Goal: Transaction & Acquisition: Purchase product/service

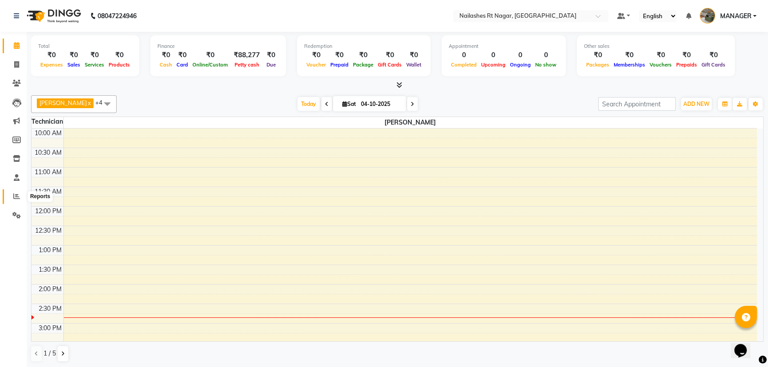
click at [18, 199] on icon at bounding box center [16, 196] width 7 height 7
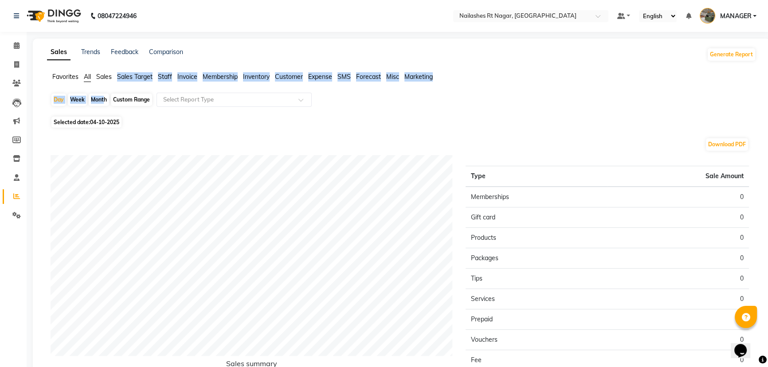
drag, startPoint x: 102, startPoint y: 90, endPoint x: 99, endPoint y: 102, distance: 11.6
click at [99, 102] on app-reports "Favorites All Sales Sales Target Staff Invoice Membership Inventory Customer Ex…" at bounding box center [402, 246] width 720 height 348
click at [99, 102] on div "Month" at bounding box center [99, 100] width 20 height 12
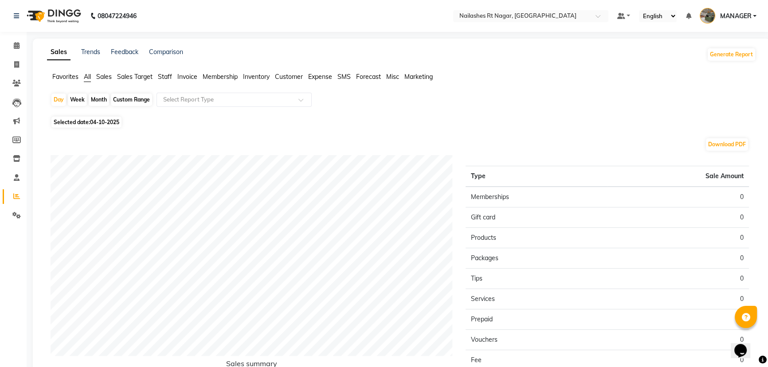
select select "10"
select select "2025"
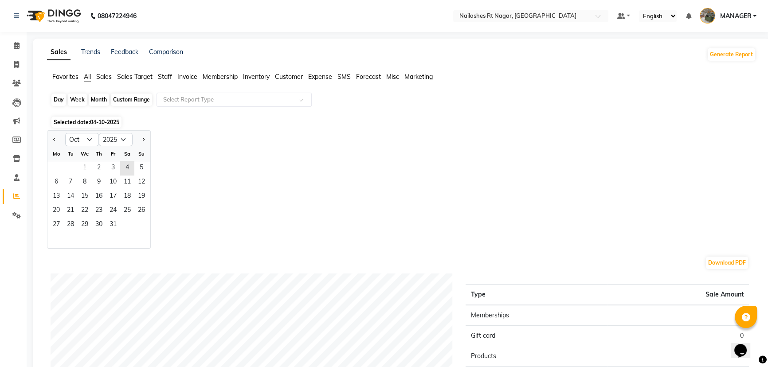
click at [99, 102] on div "Month" at bounding box center [99, 100] width 20 height 12
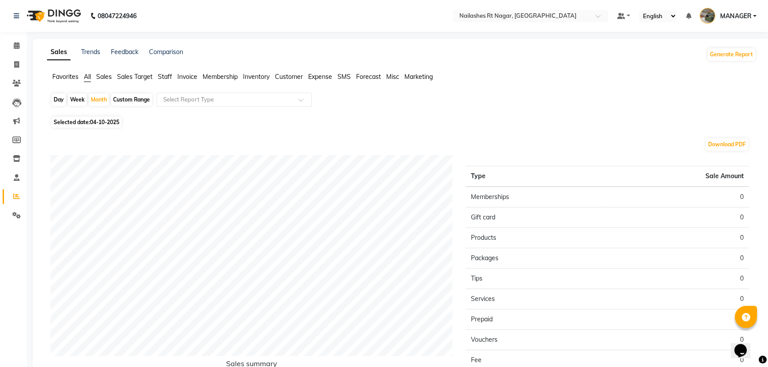
click at [169, 76] on span "Staff" at bounding box center [165, 77] width 14 height 8
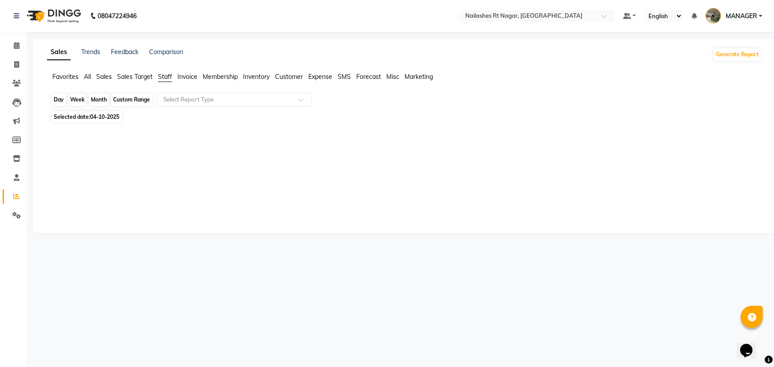
click at [102, 97] on div "Month" at bounding box center [99, 100] width 20 height 12
select select "10"
select select "2025"
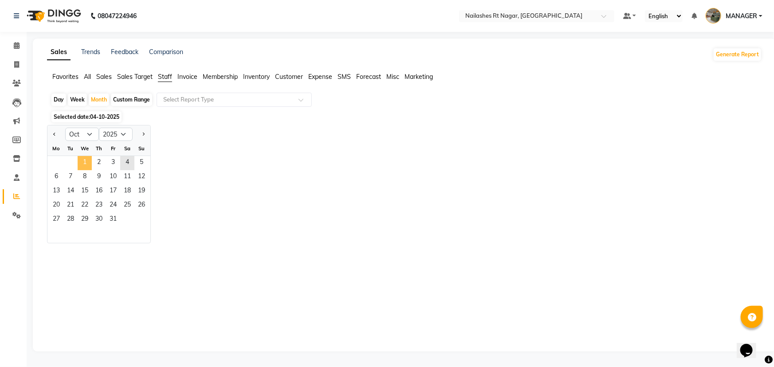
click at [84, 160] on span "1" at bounding box center [85, 163] width 14 height 14
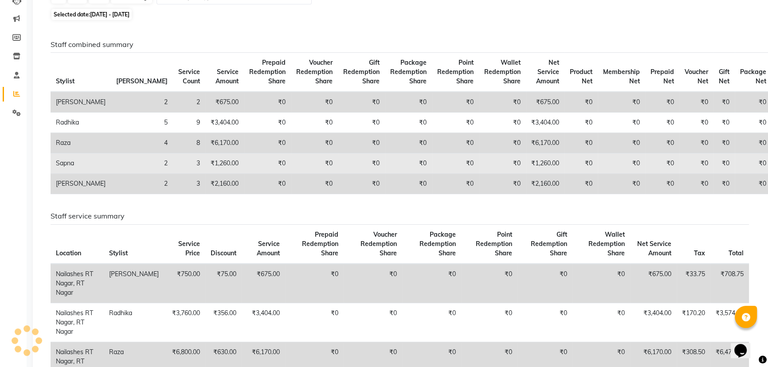
scroll to position [121, 0]
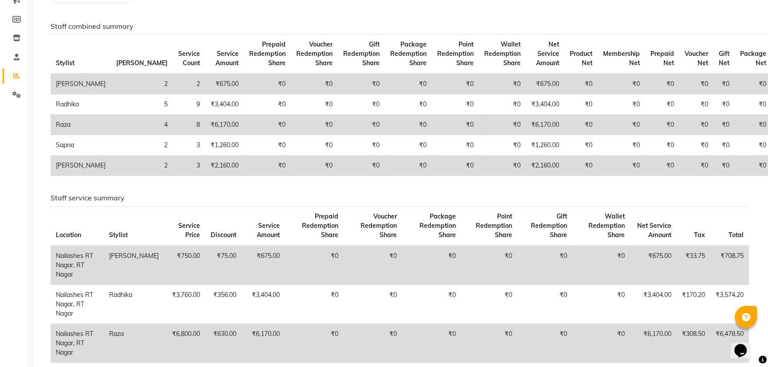
click at [207, 26] on h6 "Staff combined summary" at bounding box center [400, 26] width 698 height 8
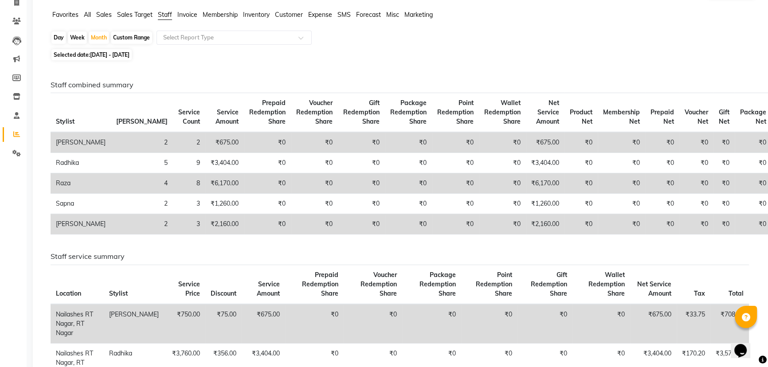
scroll to position [0, 0]
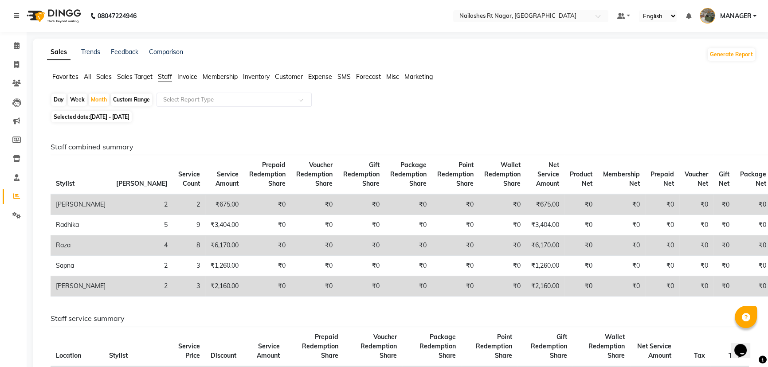
click at [20, 15] on link at bounding box center [18, 16] width 9 height 25
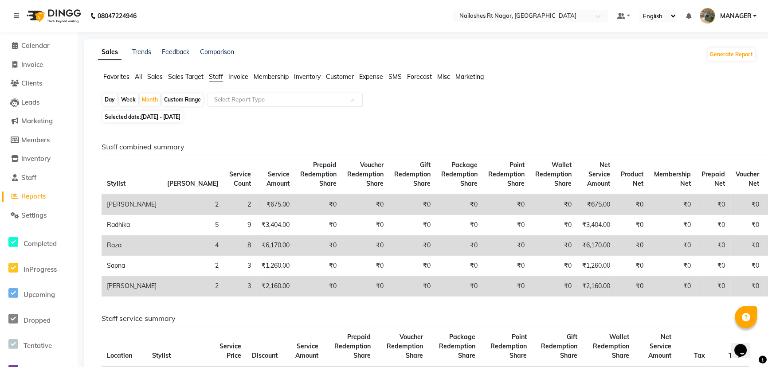
click at [140, 78] on span "All" at bounding box center [138, 77] width 7 height 8
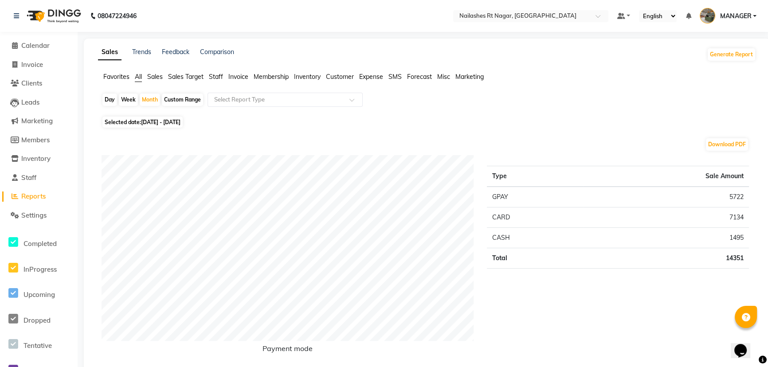
click at [172, 119] on span "[DATE] - [DATE]" at bounding box center [160, 122] width 39 height 7
select select "10"
select select "2025"
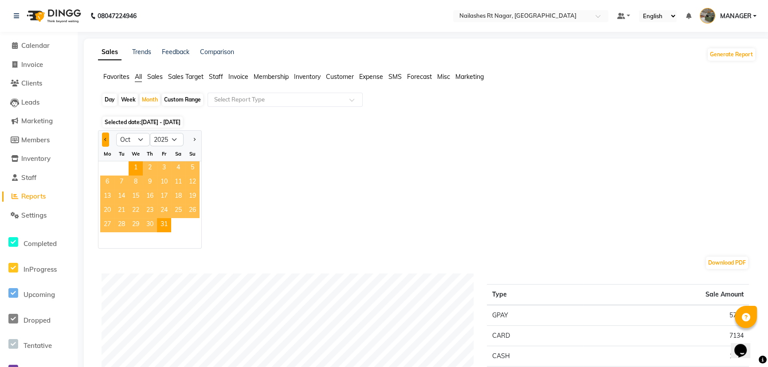
click at [102, 141] on button "Previous month" at bounding box center [105, 140] width 7 height 14
select select "9"
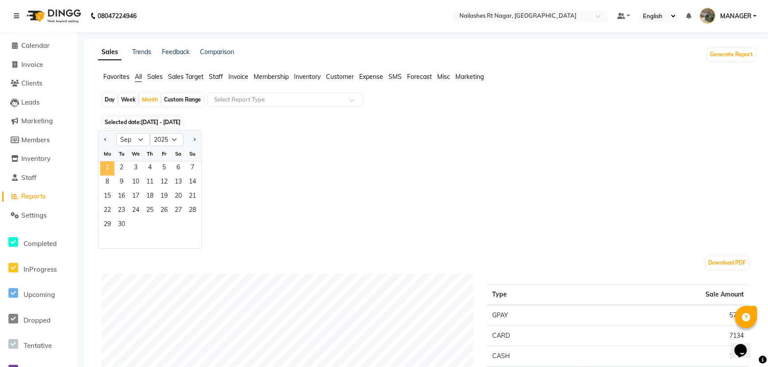
click at [106, 168] on span "1" at bounding box center [107, 168] width 14 height 14
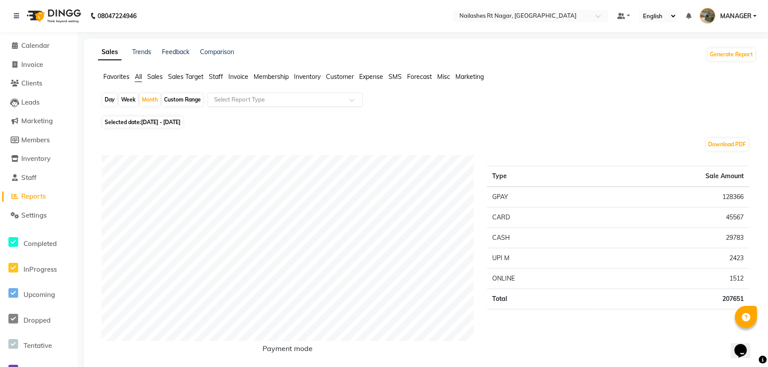
click at [243, 102] on input "text" at bounding box center [276, 99] width 128 height 9
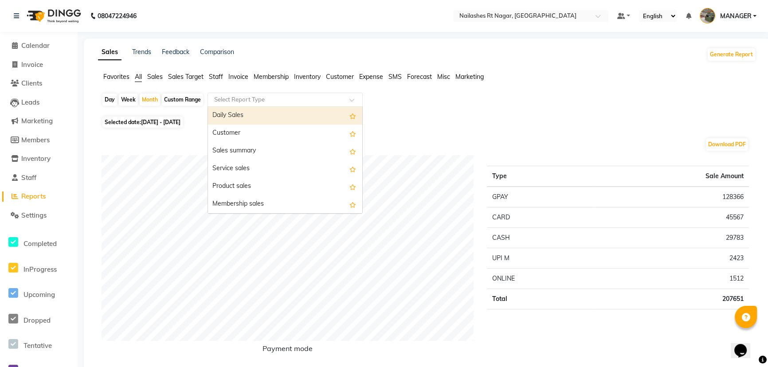
click at [246, 117] on div "Daily Sales" at bounding box center [285, 116] width 154 height 18
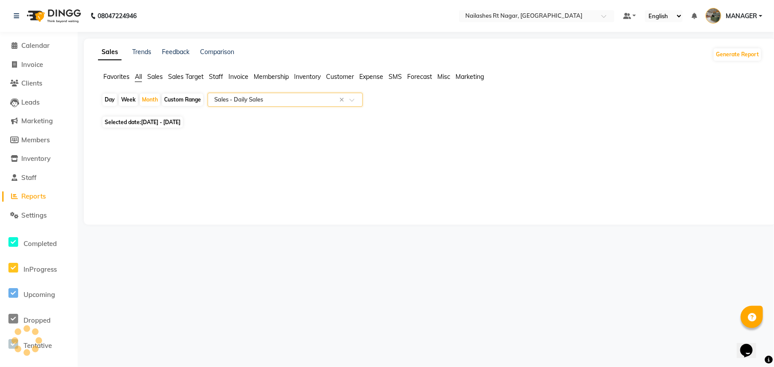
select select "full_report"
select select "csv"
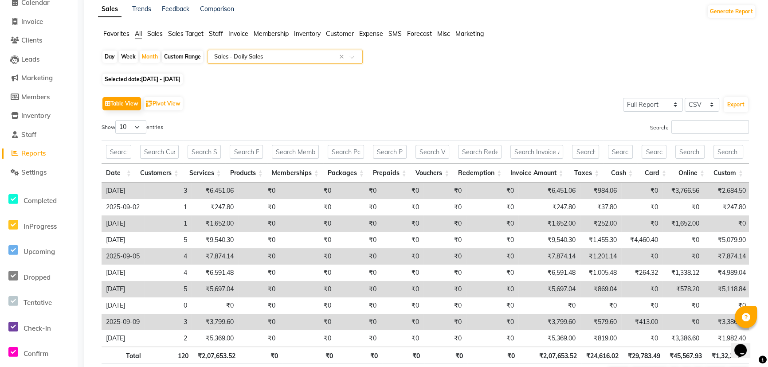
scroll to position [101, 0]
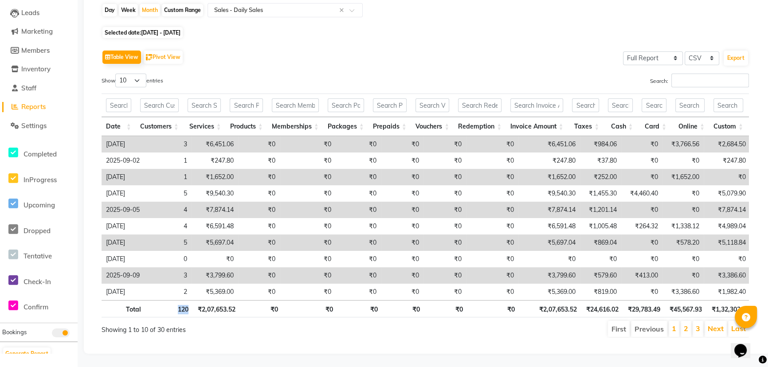
drag, startPoint x: 172, startPoint y: 301, endPoint x: 199, endPoint y: 302, distance: 27.0
click at [196, 332] on div "Showing 1 to 10 of 30 entries" at bounding box center [232, 329] width 275 height 18
click at [347, 59] on div "Table View Pivot View Select Full Report Filtered Report Select CSV PDF Export …" at bounding box center [425, 193] width 647 height 290
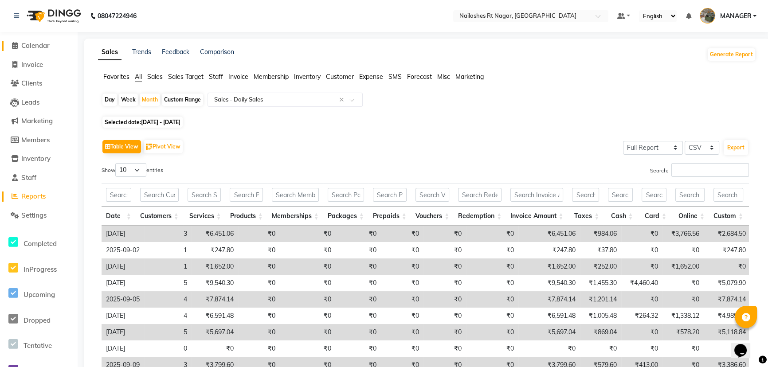
click at [44, 47] on span "Calendar" at bounding box center [35, 45] width 28 height 8
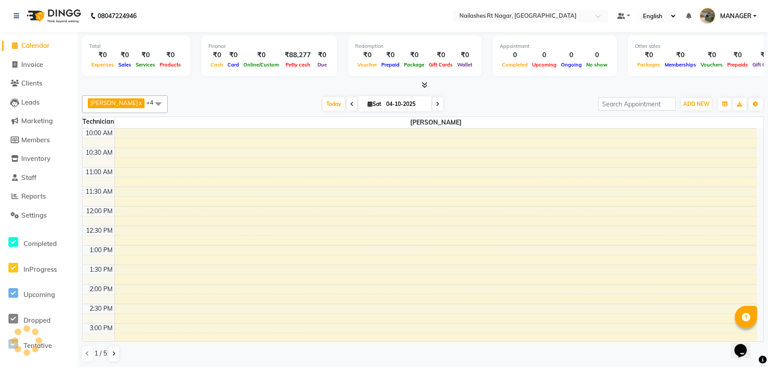
click at [246, 26] on nav "08047224946 Select Location × [GEOGRAPHIC_DATA] Default Panel My Panel English …" at bounding box center [384, 16] width 768 height 32
click at [36, 161] on span "Inventory" at bounding box center [35, 158] width 29 height 8
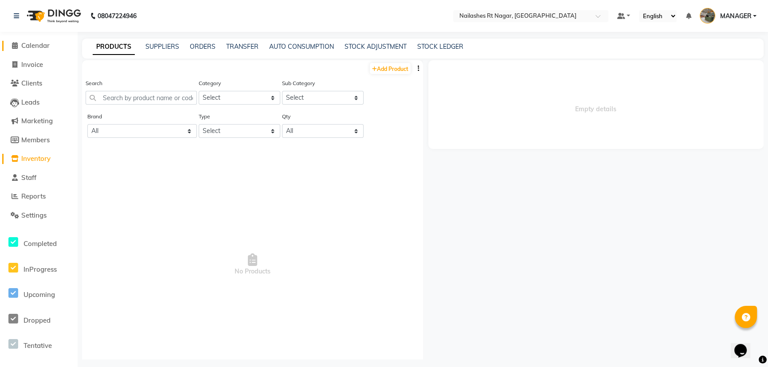
click at [32, 44] on span "Calendar" at bounding box center [35, 45] width 28 height 8
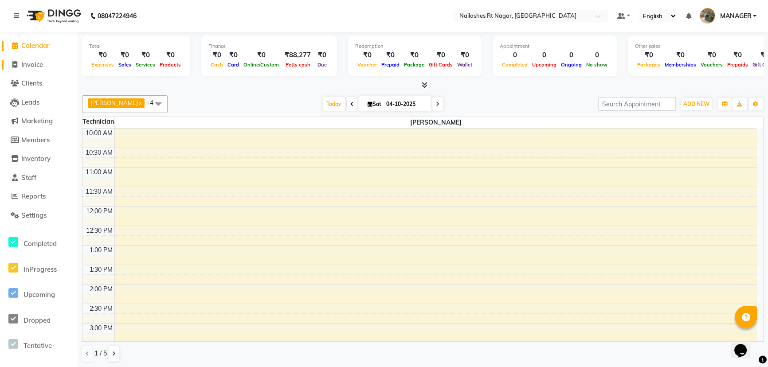
click at [25, 67] on span "Invoice" at bounding box center [32, 64] width 22 height 8
select select "8624"
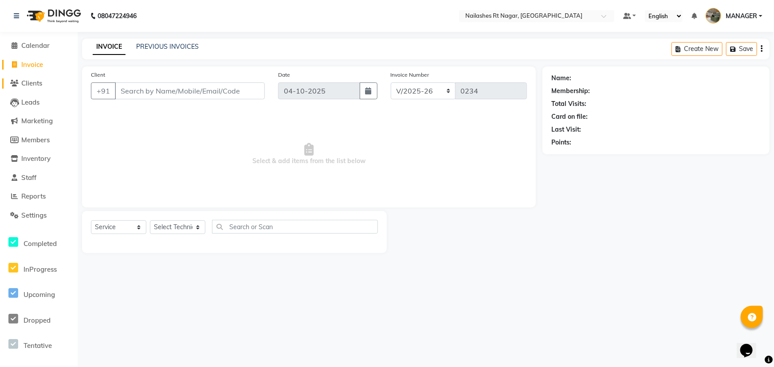
select select "membership"
click at [26, 83] on span "Clients" at bounding box center [31, 83] width 21 height 8
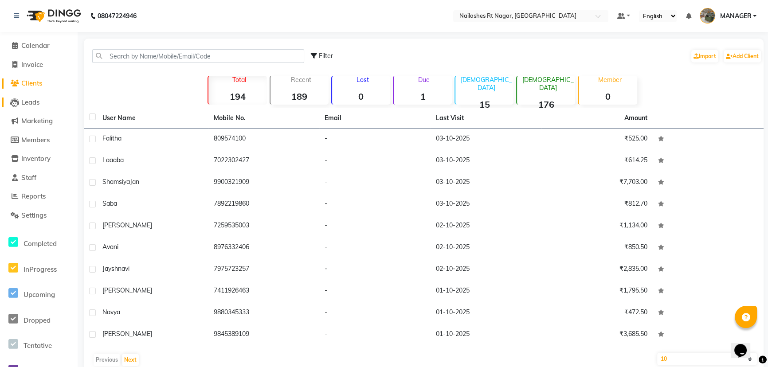
click at [25, 102] on span "Leads" at bounding box center [30, 102] width 18 height 8
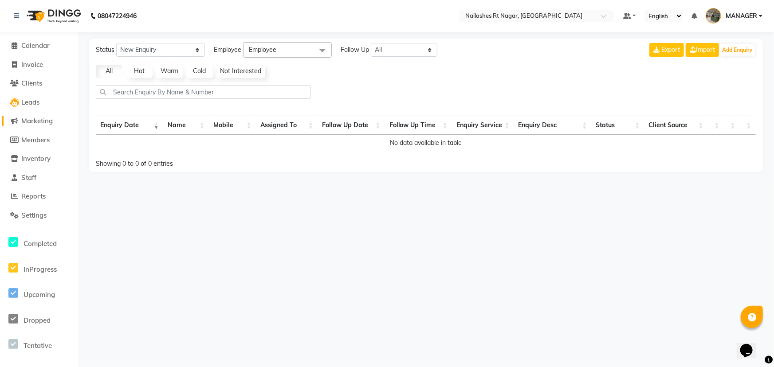
click at [36, 117] on span "Marketing" at bounding box center [36, 121] width 31 height 8
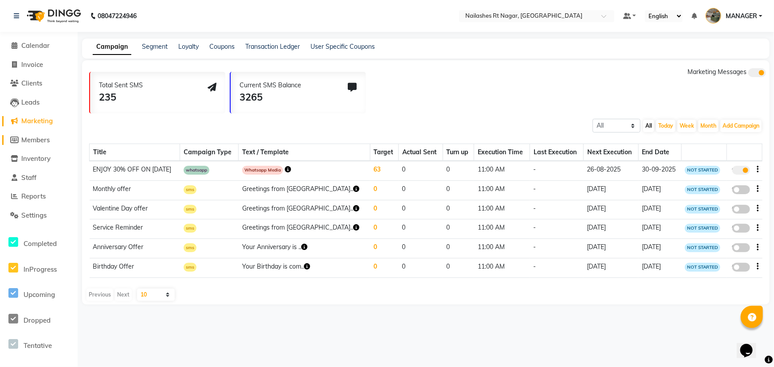
drag, startPoint x: 39, startPoint y: 137, endPoint x: 36, endPoint y: 150, distance: 13.1
click at [38, 137] on span "Members" at bounding box center [35, 140] width 28 height 8
select select
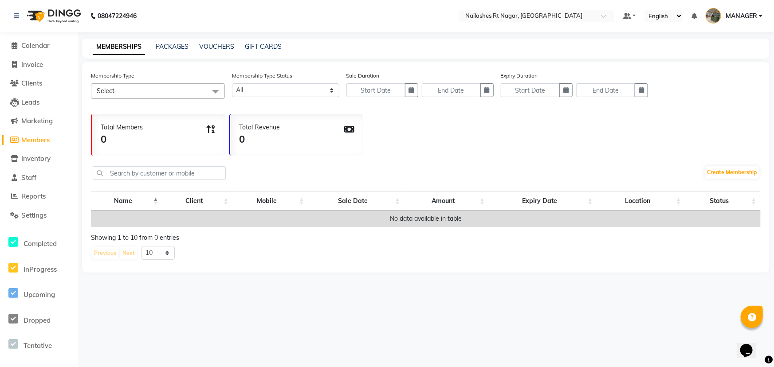
click at [27, 172] on li "Staff" at bounding box center [39, 177] width 78 height 19
click at [13, 177] on icon at bounding box center [15, 177] width 6 height 7
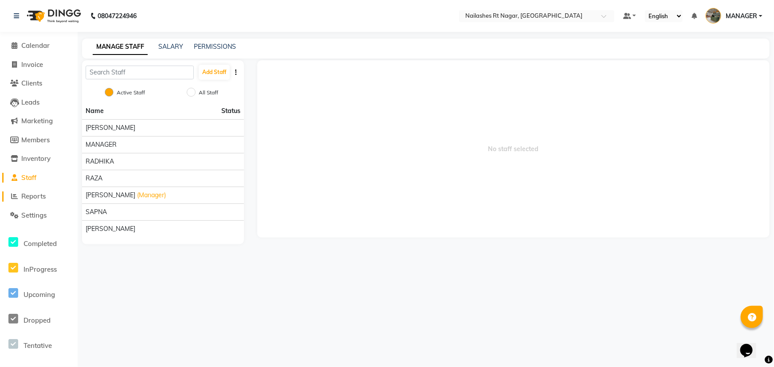
click at [29, 197] on span "Reports" at bounding box center [33, 196] width 24 height 8
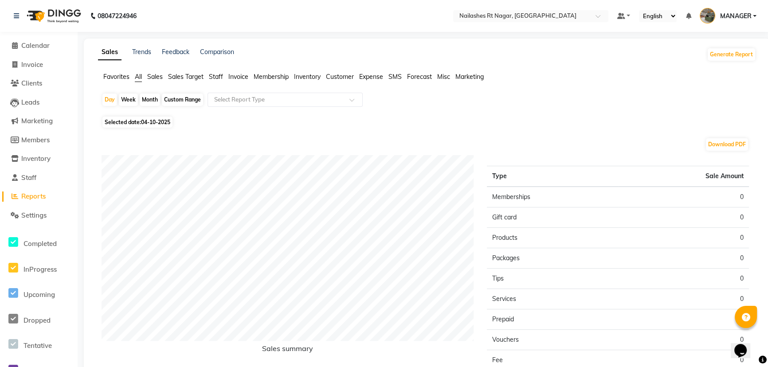
drag, startPoint x: 197, startPoint y: 67, endPoint x: 223, endPoint y: 74, distance: 26.7
click at [202, 68] on div "Sales Trends Feedback Comparison Generate Report Favorites All Sales Sales Targ…" at bounding box center [427, 234] width 686 height 390
click at [218, 77] on span "Staff" at bounding box center [216, 77] width 14 height 8
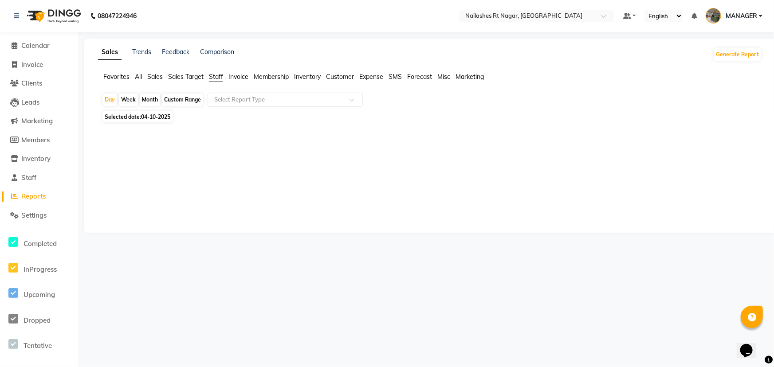
drag, startPoint x: 163, startPoint y: 115, endPoint x: 156, endPoint y: 116, distance: 7.1
click at [160, 116] on span "04-10-2025" at bounding box center [155, 116] width 29 height 7
select select "10"
select select "2025"
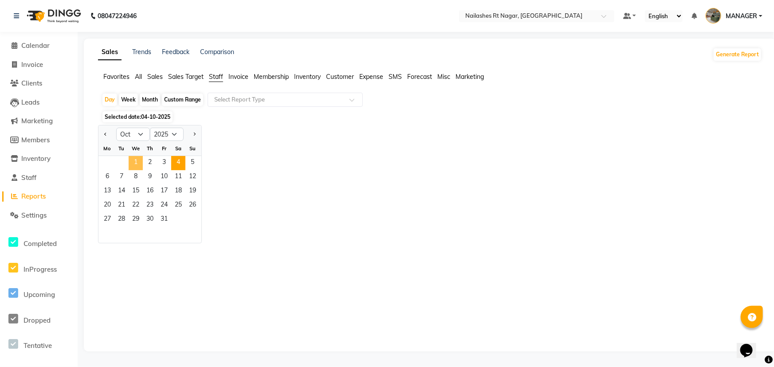
click at [137, 162] on span "1" at bounding box center [136, 163] width 14 height 14
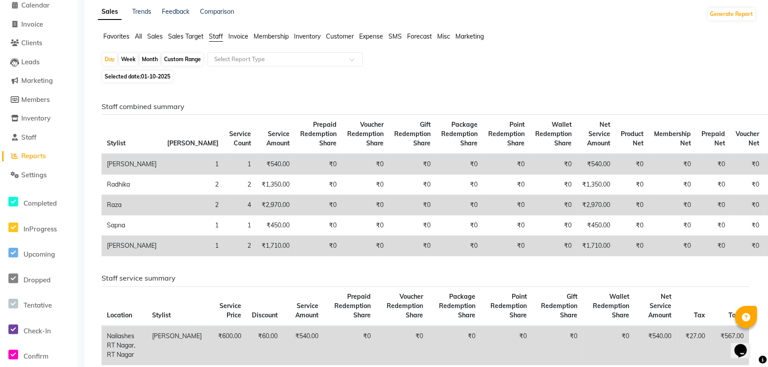
scroll to position [40, 0]
click at [149, 61] on div "Month" at bounding box center [150, 60] width 20 height 12
select select "10"
select select "2025"
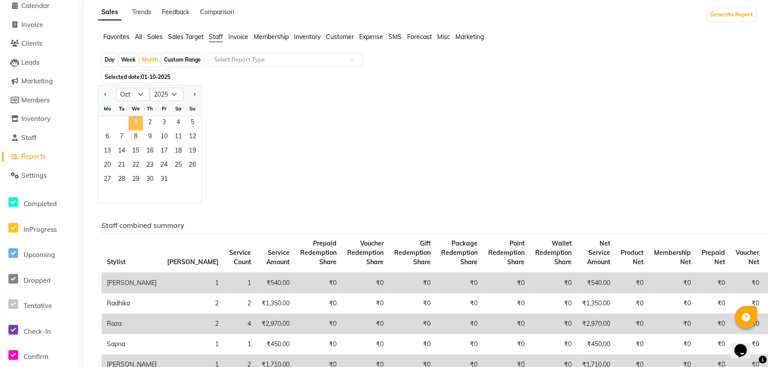
click at [135, 119] on span "1" at bounding box center [136, 123] width 14 height 14
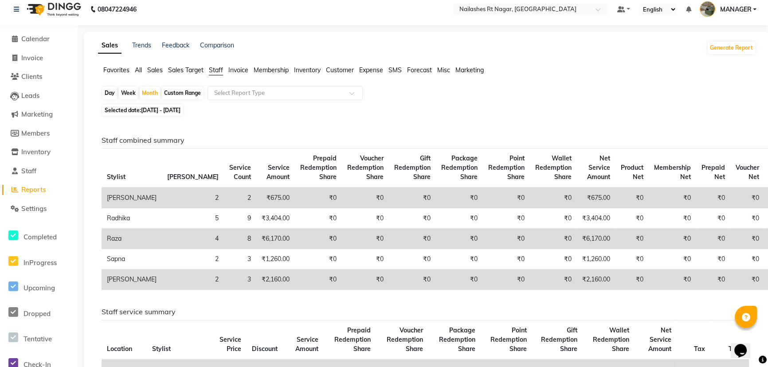
scroll to position [0, 0]
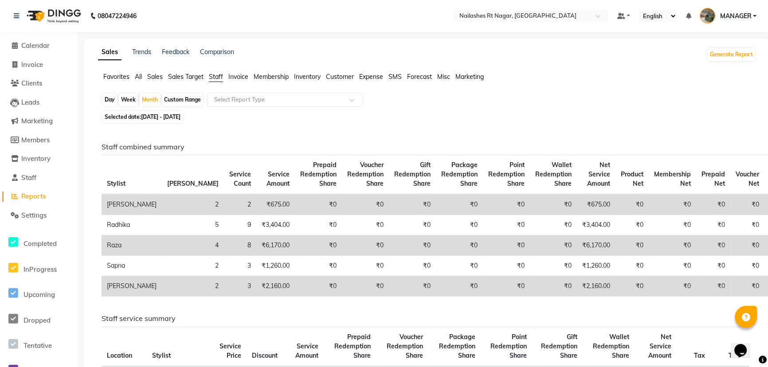
click at [35, 52] on li "Calendar" at bounding box center [39, 45] width 78 height 19
click at [41, 47] on span "Calendar" at bounding box center [35, 45] width 28 height 8
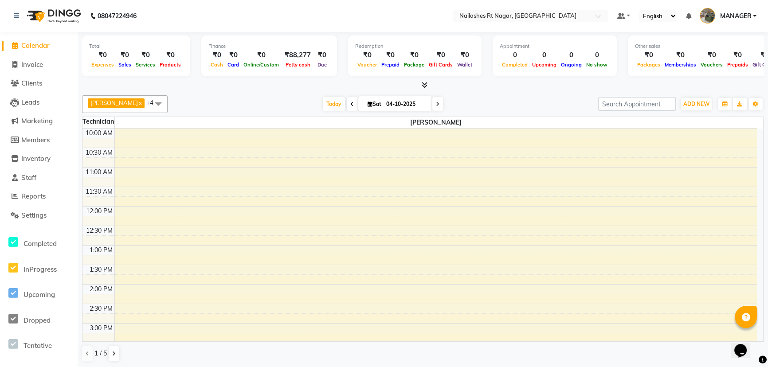
drag, startPoint x: 498, startPoint y: 361, endPoint x: 499, endPoint y: 356, distance: 5.0
click at [498, 358] on div "[PERSON_NAME] x [PERSON_NAME] x [PERSON_NAME] x [PERSON_NAME] x +4 UnSelect All…" at bounding box center [422, 229] width 681 height 274
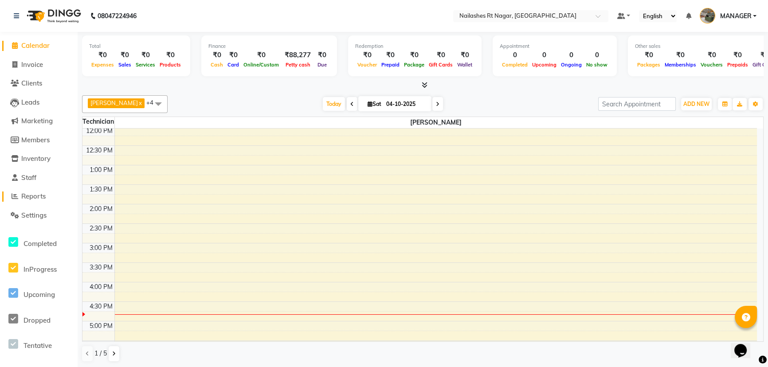
scroll to position [40, 0]
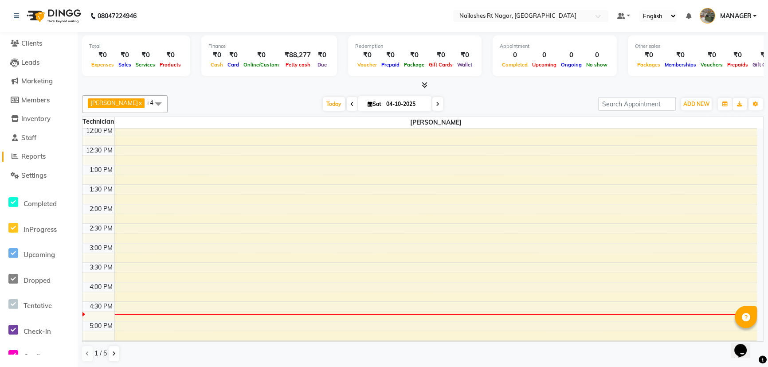
click at [27, 156] on span "Reports" at bounding box center [33, 156] width 24 height 8
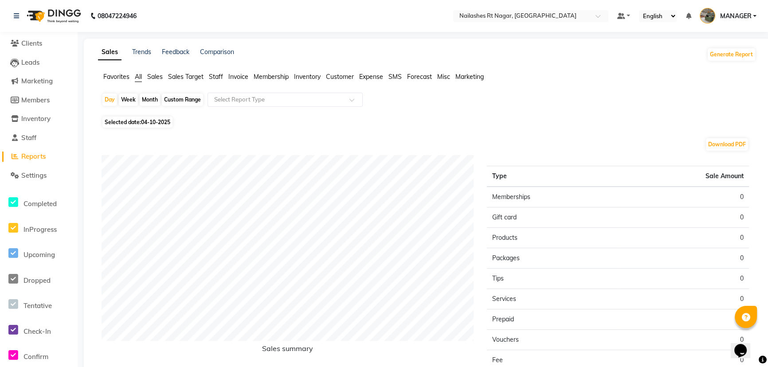
click at [211, 80] on span "Staff" at bounding box center [216, 77] width 14 height 8
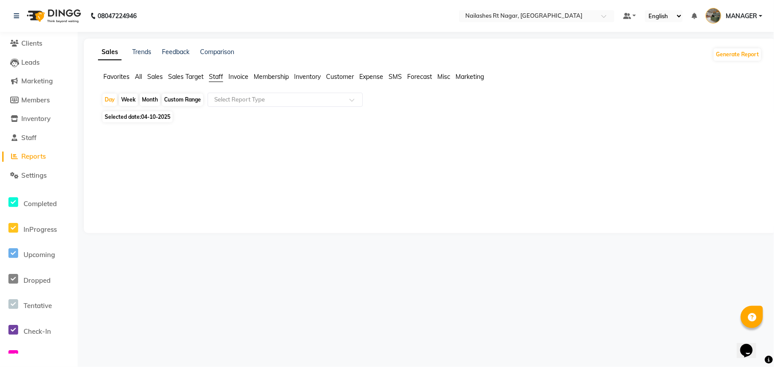
click at [161, 93] on div "Day Week Month Custom Range Select Report Type" at bounding box center [430, 101] width 657 height 16
click at [149, 97] on div "Month" at bounding box center [150, 100] width 20 height 12
select select "10"
select select "2025"
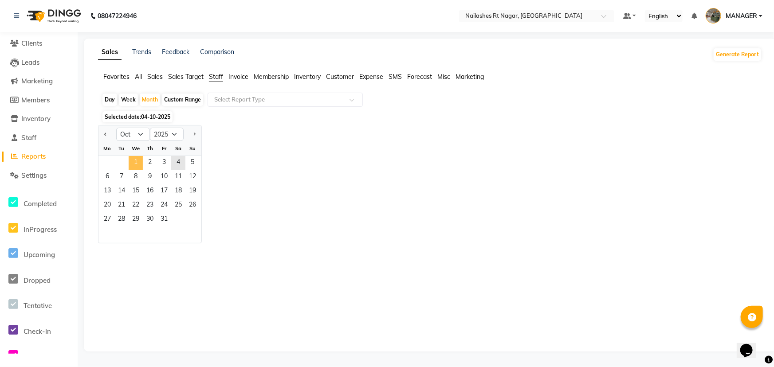
click at [139, 164] on span "1" at bounding box center [136, 163] width 14 height 14
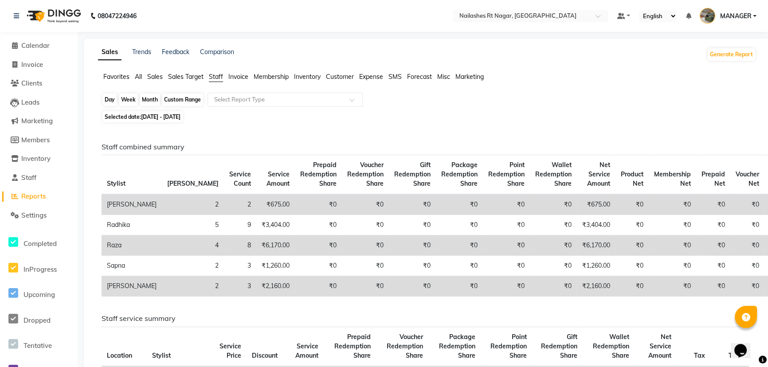
click at [157, 102] on div "Month" at bounding box center [150, 100] width 20 height 12
select select "10"
select select "2025"
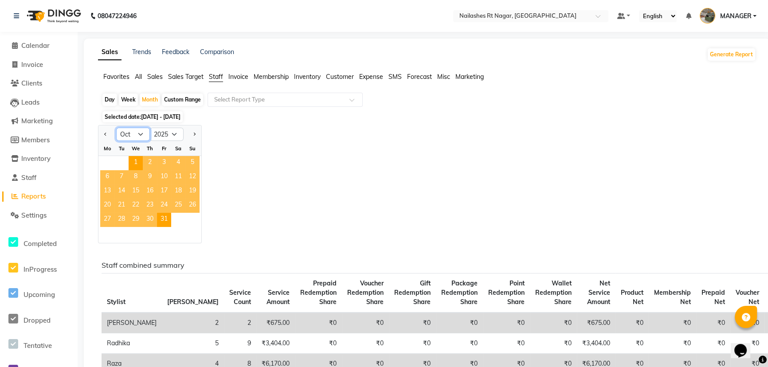
click at [141, 134] on select "Jan Feb Mar Apr May Jun [DATE] Aug Sep Oct Nov Dec" at bounding box center [133, 134] width 34 height 13
select select "9"
click at [116, 128] on select "Jan Feb Mar Apr May Jun [DATE] Aug Sep Oct Nov Dec" at bounding box center [133, 134] width 34 height 13
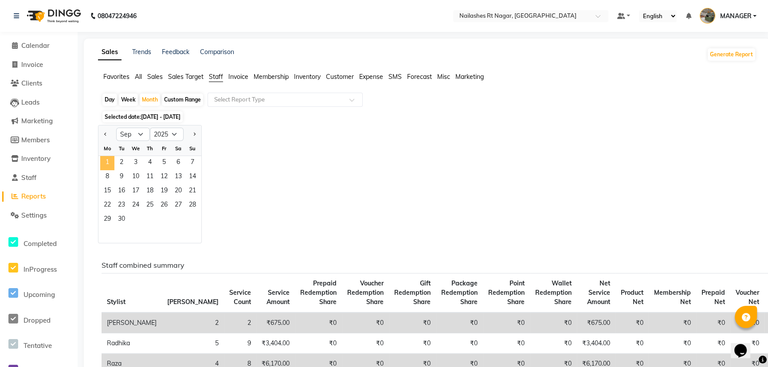
click at [106, 164] on span "1" at bounding box center [107, 163] width 14 height 14
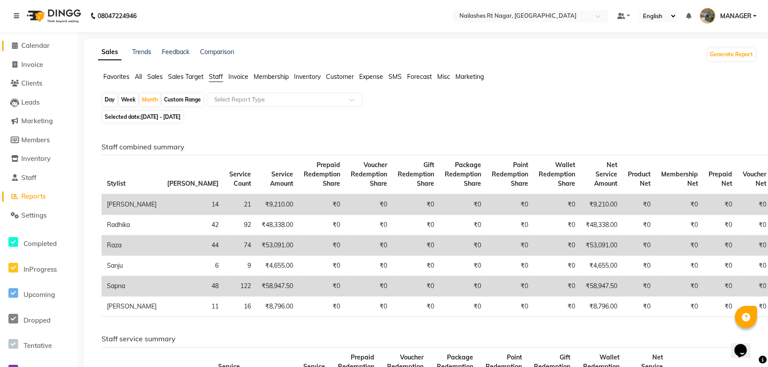
click at [44, 47] on span "Calendar" at bounding box center [35, 45] width 28 height 8
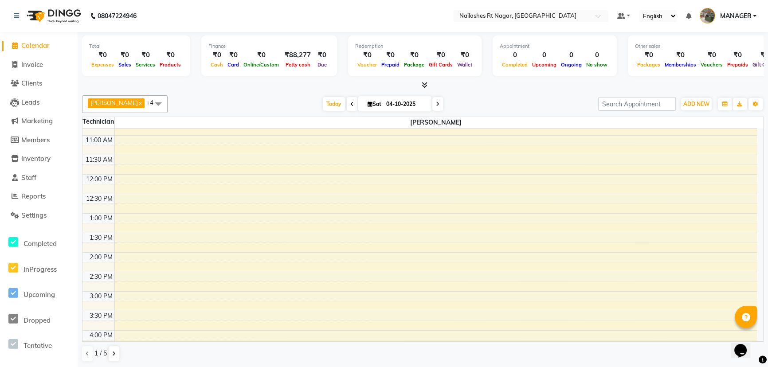
scroll to position [80, 0]
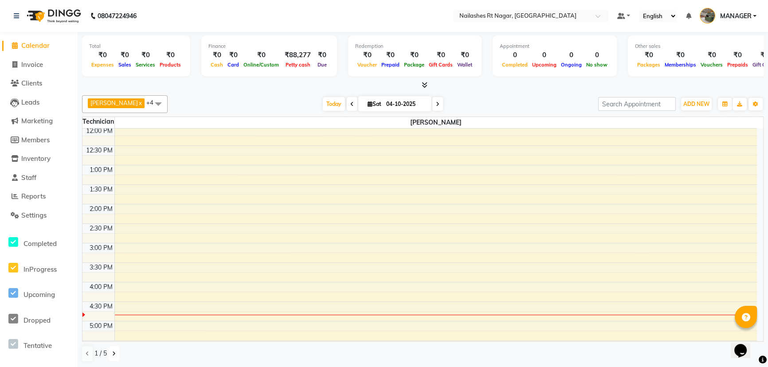
click at [113, 352] on icon at bounding box center [114, 353] width 4 height 5
click at [112, 354] on icon at bounding box center [114, 353] width 4 height 5
click at [113, 352] on icon at bounding box center [114, 353] width 4 height 5
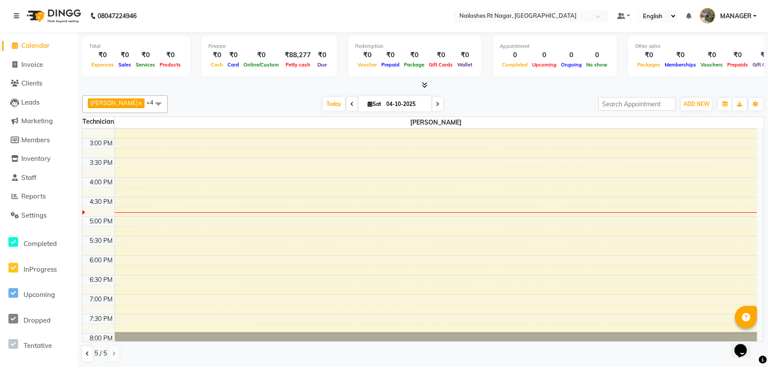
scroll to position [171, 0]
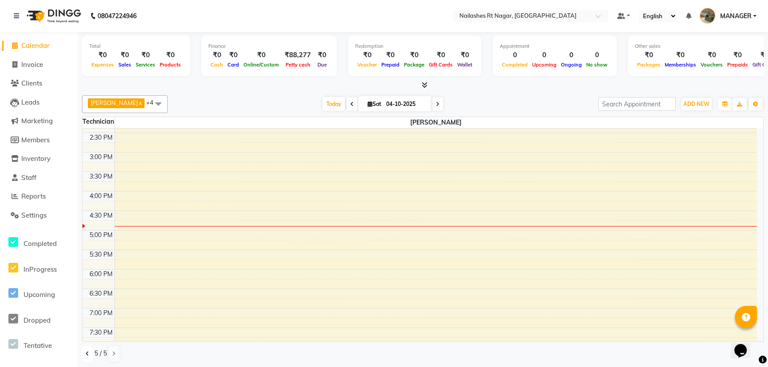
click at [88, 351] on icon at bounding box center [88, 353] width 4 height 5
click at [88, 352] on icon at bounding box center [88, 353] width 4 height 5
click at [31, 177] on span "Staff" at bounding box center [28, 177] width 15 height 8
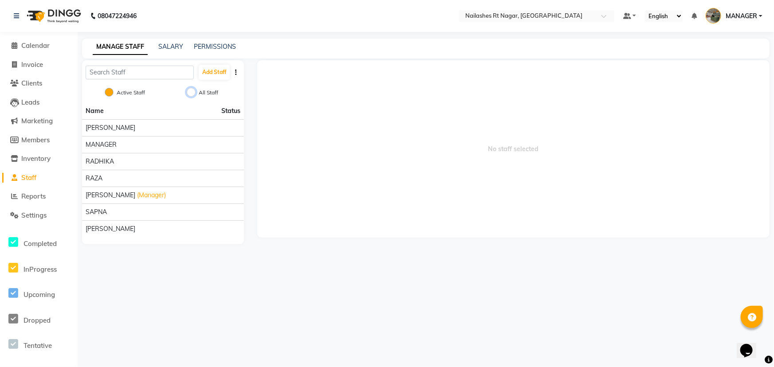
click at [193, 90] on input "All Staff" at bounding box center [191, 92] width 9 height 9
radio input "true"
click at [110, 91] on input "Active Staff" at bounding box center [109, 92] width 9 height 9
radio input "true"
radio input "false"
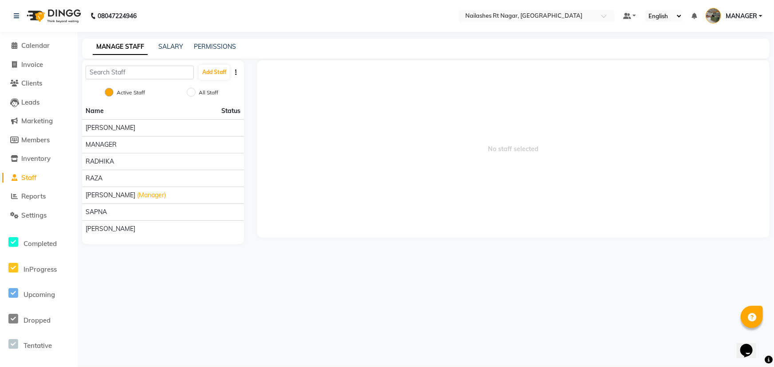
click at [239, 71] on button "button" at bounding box center [235, 72] width 9 height 9
click at [319, 266] on div "08047224946 Select Location × [GEOGRAPHIC_DATA] Default Panel My Panel English …" at bounding box center [387, 183] width 774 height 367
click at [39, 44] on span "Calendar" at bounding box center [35, 45] width 28 height 8
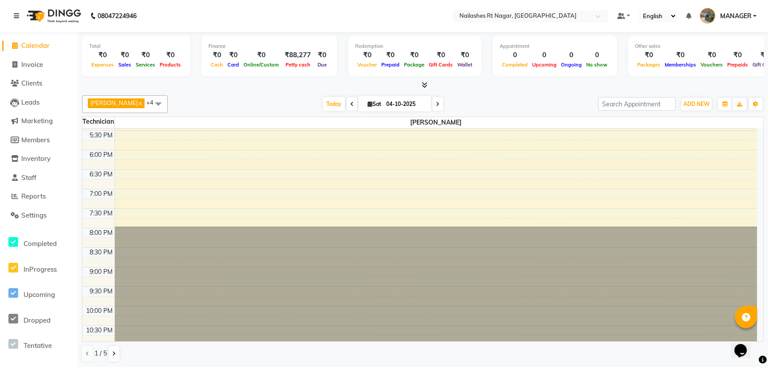
scroll to position [292, 0]
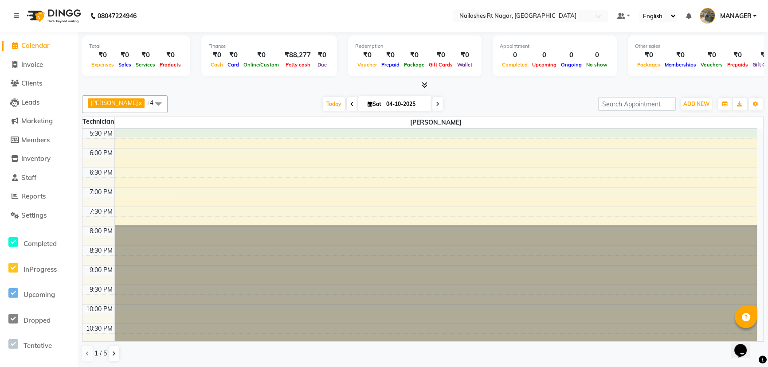
click at [372, 132] on div "10:00 AM 10:30 AM 11:00 AM 11:30 AM 12:00 PM 12:30 PM 1:00 PM 1:30 PM 2:00 PM 2…" at bounding box center [419, 89] width 674 height 507
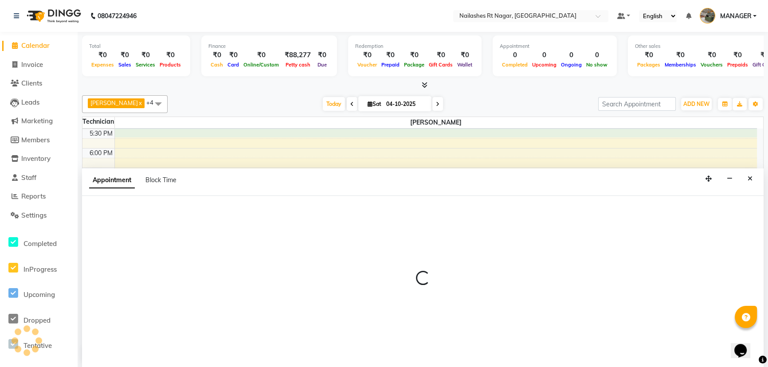
scroll to position [0, 0]
select select "91962"
select select "1050"
select select "tentative"
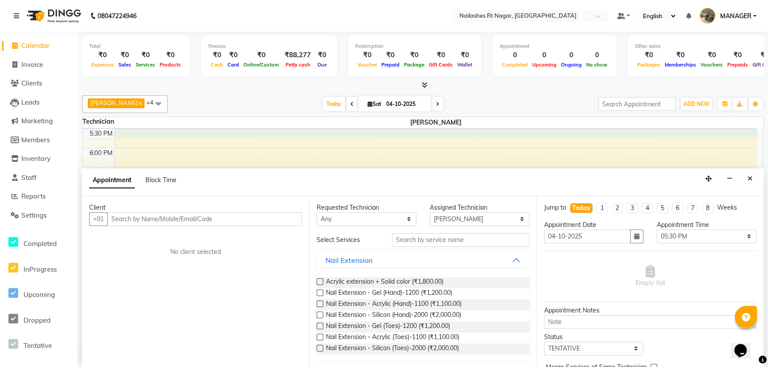
click at [484, 102] on div "[DATE] [DATE]" at bounding box center [383, 104] width 422 height 13
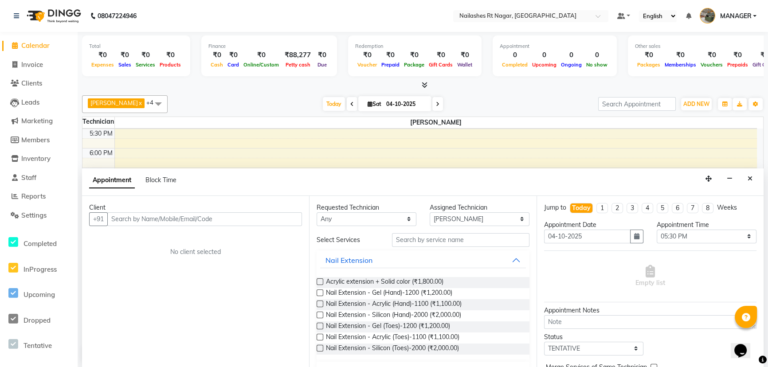
click at [485, 104] on div "[DATE] [DATE]" at bounding box center [383, 104] width 422 height 13
click at [757, 177] on div "Appointment Block Time" at bounding box center [422, 181] width 681 height 27
click at [752, 176] on icon "Close" at bounding box center [749, 179] width 5 height 6
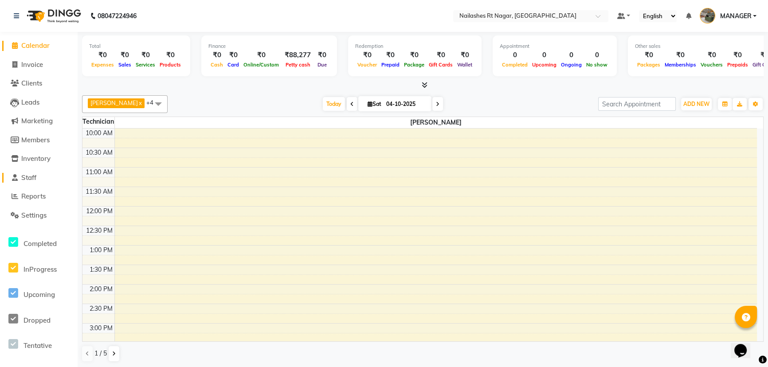
click at [36, 177] on span "Staff" at bounding box center [28, 177] width 15 height 8
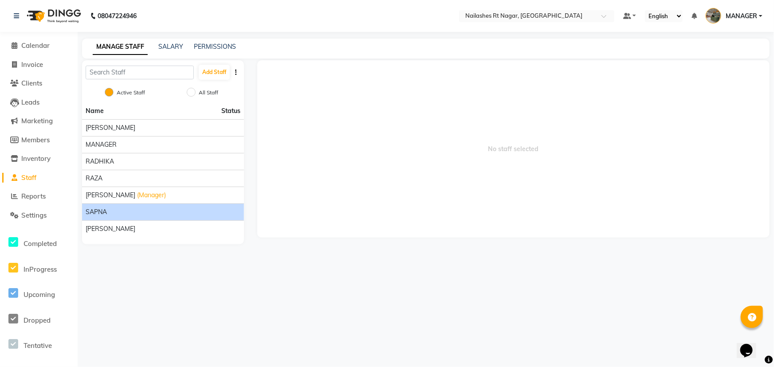
click at [97, 212] on span "SAPNA" at bounding box center [96, 211] width 21 height 9
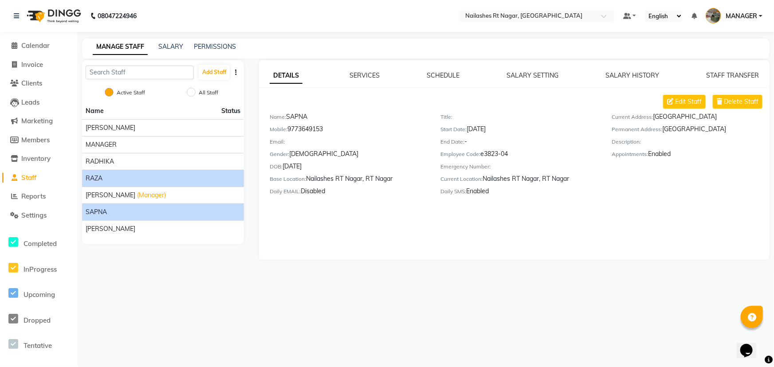
click at [137, 178] on div "RAZA" at bounding box center [163, 178] width 155 height 9
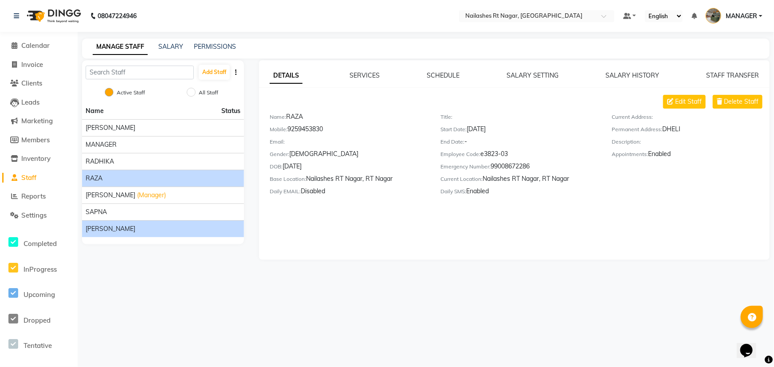
click at [119, 235] on li "[PERSON_NAME]" at bounding box center [163, 228] width 162 height 17
click at [120, 228] on span "[PERSON_NAME]" at bounding box center [111, 228] width 50 height 9
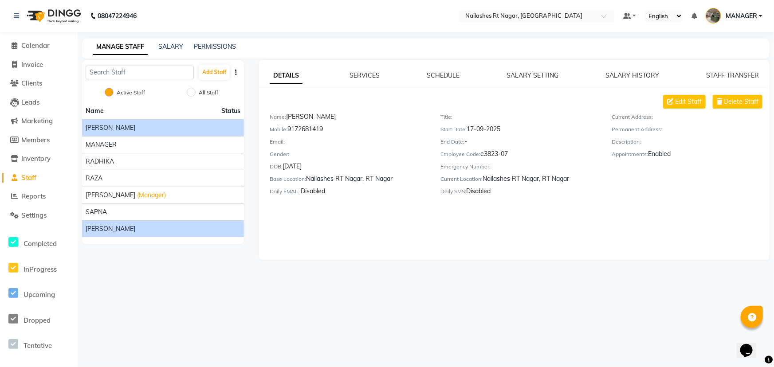
click at [87, 128] on span "[PERSON_NAME]" at bounding box center [111, 127] width 50 height 9
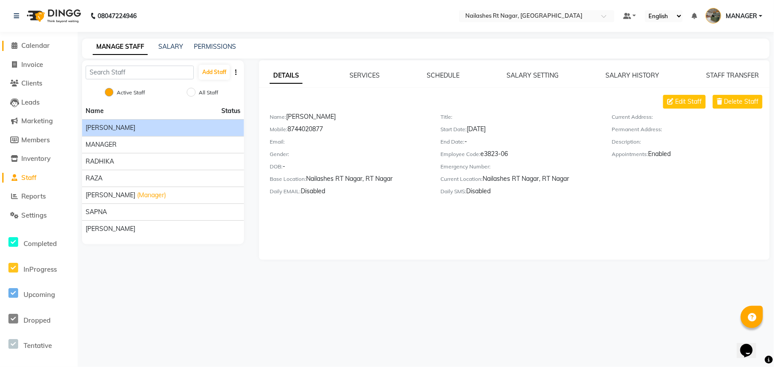
click at [27, 45] on span "Calendar" at bounding box center [35, 45] width 28 height 8
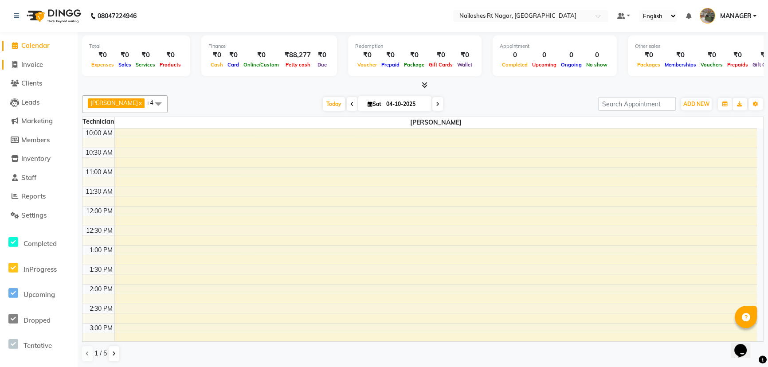
click at [26, 61] on span "Invoice" at bounding box center [32, 64] width 22 height 8
select select "service"
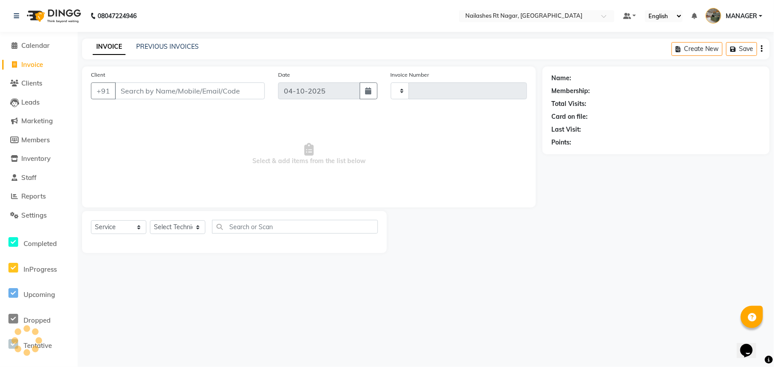
type input "0234"
select select "8624"
select select "membership"
drag, startPoint x: 178, startPoint y: 85, endPoint x: 183, endPoint y: 84, distance: 5.0
click at [178, 84] on input "Client" at bounding box center [190, 90] width 150 height 17
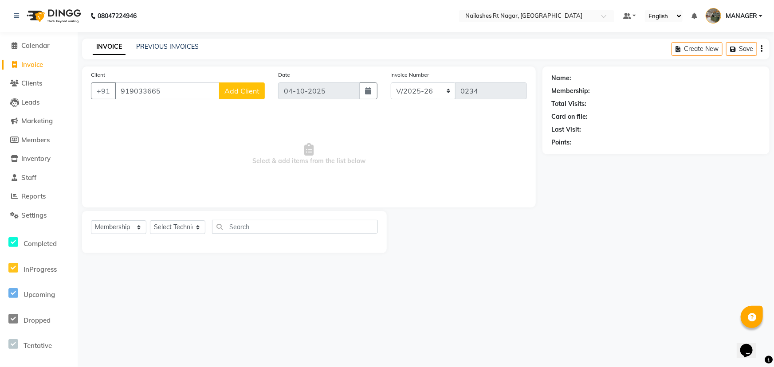
type input "919033665"
click at [115, 227] on select "Select Service Product Membership Package Voucher Prepaid Gift Card" at bounding box center [118, 227] width 55 height 14
select select "service"
click at [91, 220] on select "Select Service Product Membership Package Voucher Prepaid Gift Card" at bounding box center [118, 227] width 55 height 14
click at [159, 224] on select "Select Technician [PERSON_NAME] MANAGER RADHIKA [PERSON_NAME] [PERSON_NAME] [PE…" at bounding box center [177, 227] width 55 height 14
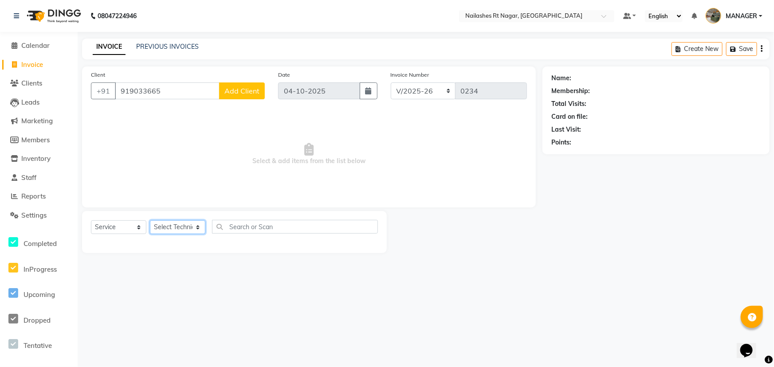
select select "86384"
click at [150, 220] on select "Select Technician [PERSON_NAME] MANAGER RADHIKA [PERSON_NAME] [PERSON_NAME] [PE…" at bounding box center [177, 227] width 55 height 14
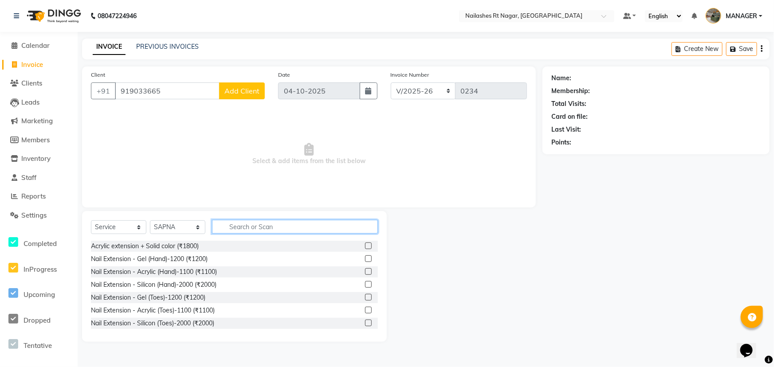
click at [270, 225] on input "text" at bounding box center [295, 227] width 166 height 14
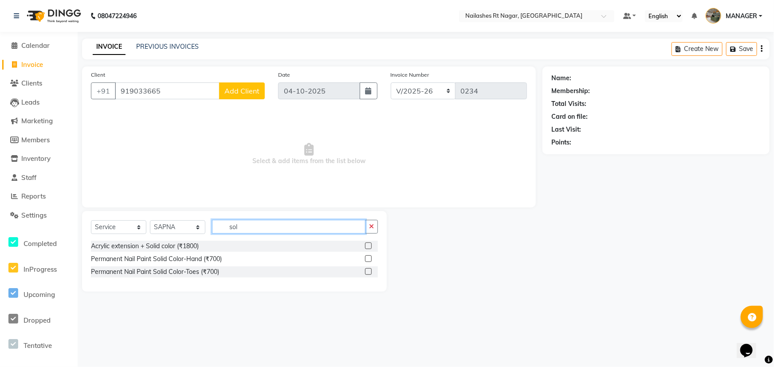
type input "sol"
click at [223, 257] on div "Permanent Nail Paint Solid Color-Hand (₹700)" at bounding box center [234, 259] width 287 height 11
click at [365, 257] on label at bounding box center [368, 258] width 7 height 7
click at [365, 257] on input "checkbox" at bounding box center [368, 259] width 6 height 6
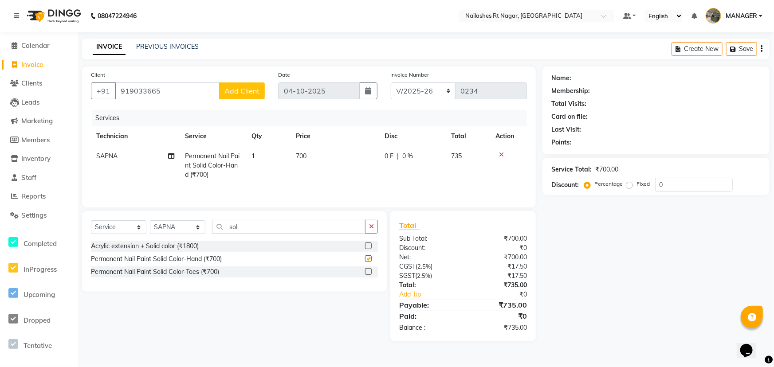
checkbox input "false"
click at [271, 227] on input "sol" at bounding box center [288, 227] width 153 height 14
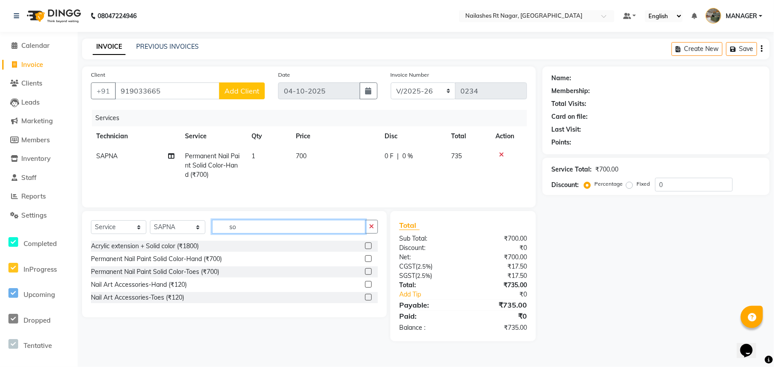
type input "s"
type input "remo"
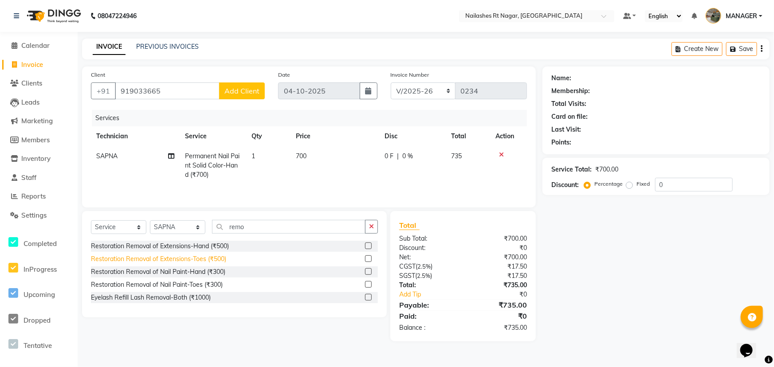
click at [209, 262] on div "Restoration Removal of Extensions-Toes (₹500)" at bounding box center [158, 258] width 135 height 9
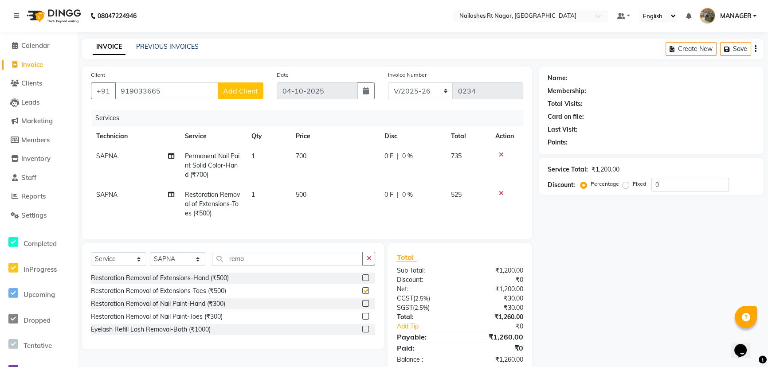
checkbox input "false"
click at [299, 195] on span "500" at bounding box center [301, 195] width 11 height 8
select select "86384"
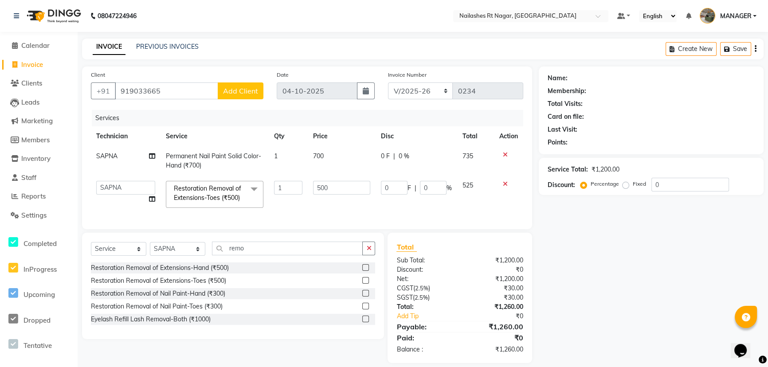
click at [501, 182] on div at bounding box center [508, 184] width 19 height 6
click at [503, 182] on icon at bounding box center [505, 184] width 5 height 6
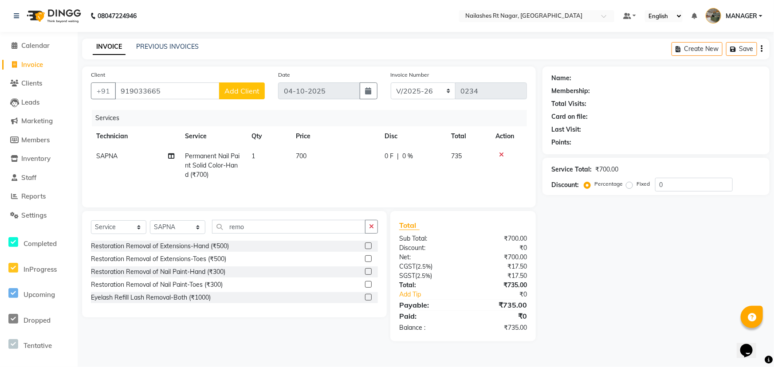
click at [370, 284] on label at bounding box center [368, 284] width 7 height 7
click at [370, 284] on input "checkbox" at bounding box center [368, 285] width 6 height 6
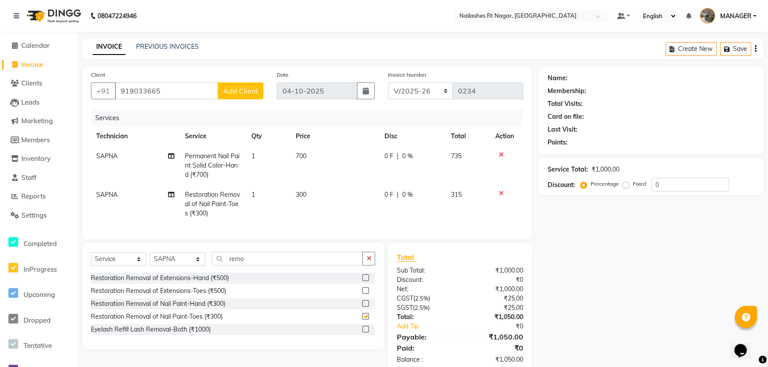
checkbox input "false"
click at [501, 154] on icon at bounding box center [501, 155] width 5 height 6
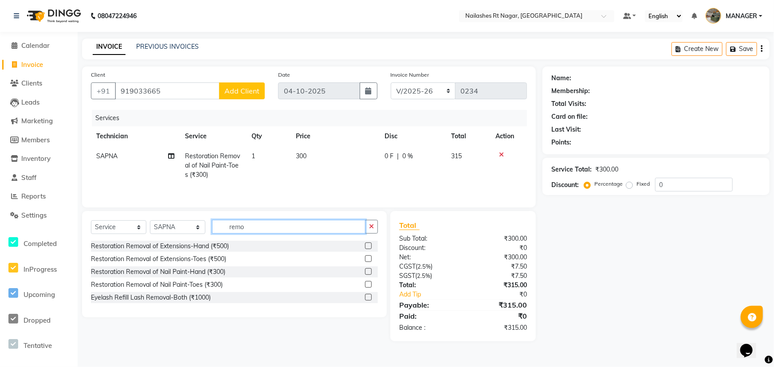
click at [260, 228] on input "remo" at bounding box center [288, 227] width 153 height 14
type input "r"
type input "sol"
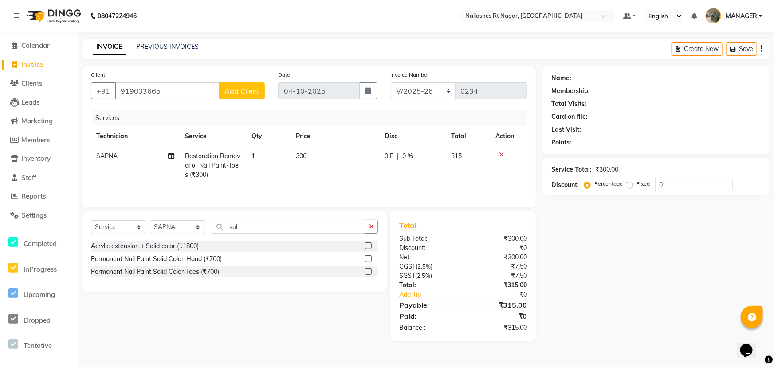
click at [370, 273] on label at bounding box center [368, 271] width 7 height 7
click at [370, 273] on input "checkbox" at bounding box center [368, 272] width 6 height 6
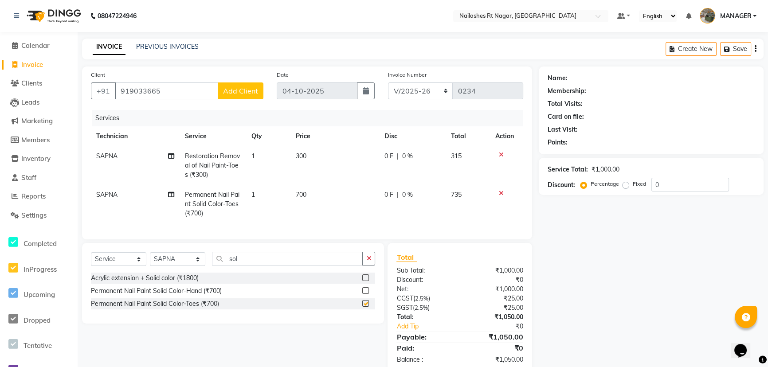
checkbox input "false"
click at [248, 264] on input "sol" at bounding box center [287, 259] width 151 height 14
type input "s"
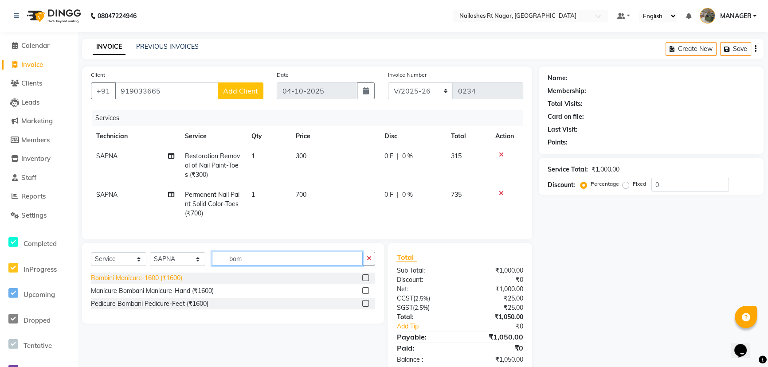
type input "bom"
click at [152, 283] on div "Bombini Manicure-1600 (₹1600)" at bounding box center [136, 278] width 91 height 9
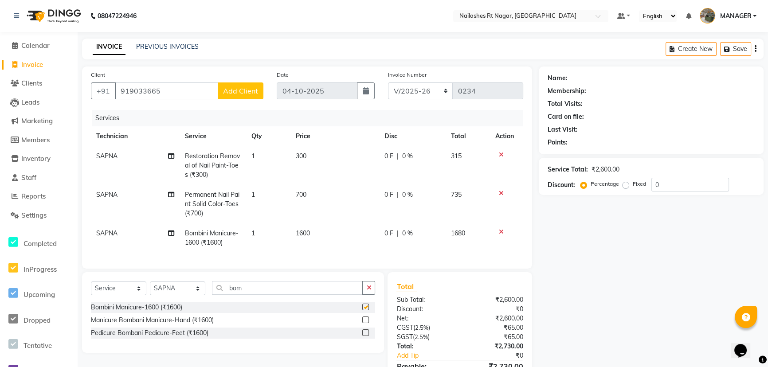
checkbox input "false"
click at [108, 230] on span "SAPNA" at bounding box center [106, 233] width 21 height 8
select select "86384"
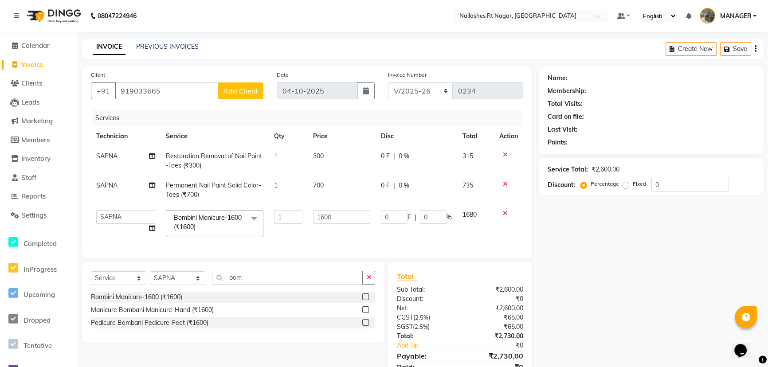
click at [504, 211] on icon at bounding box center [505, 213] width 5 height 6
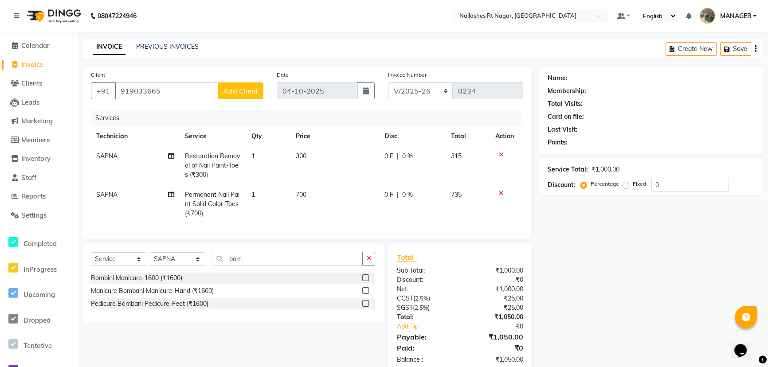
click at [368, 307] on label at bounding box center [365, 303] width 7 height 7
click at [368, 307] on input "checkbox" at bounding box center [365, 304] width 6 height 6
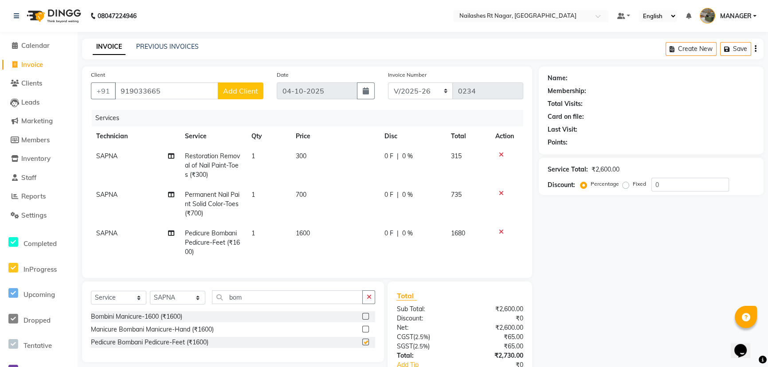
checkbox input "false"
click at [109, 235] on span "SAPNA" at bounding box center [106, 233] width 21 height 8
select select "86384"
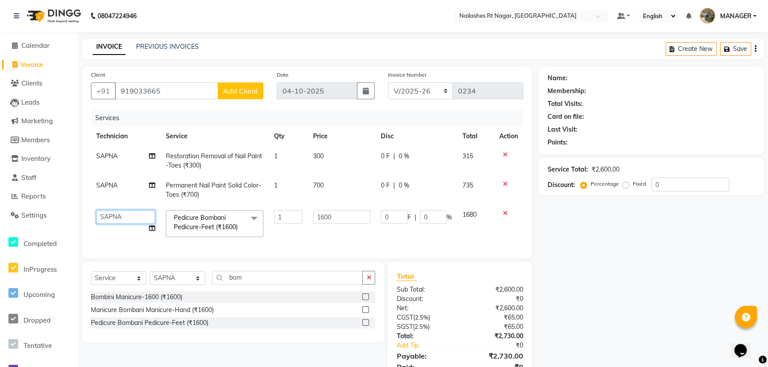
click at [134, 219] on select "[PERSON_NAME] MANAGER RADHIKA [PERSON_NAME] [PERSON_NAME] [PERSON_NAME]" at bounding box center [125, 217] width 59 height 14
select select "86385"
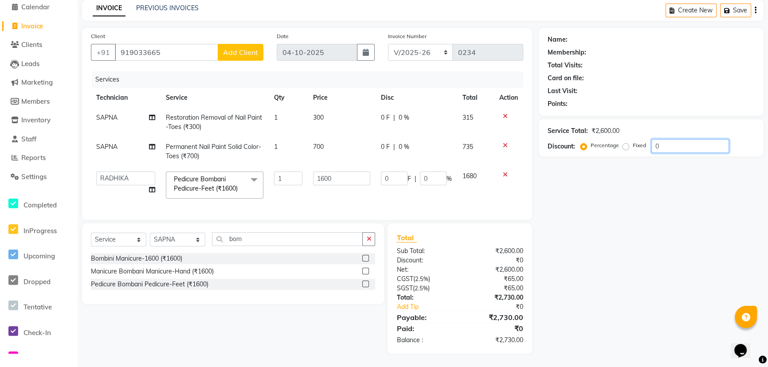
click at [670, 139] on input "0" at bounding box center [690, 146] width 78 height 14
click at [430, 172] on input "0" at bounding box center [433, 179] width 27 height 14
type input "20"
click at [655, 231] on div "Name: Membership: Total Visits: Card on file: Last Visit: Points: Service Total…" at bounding box center [654, 191] width 231 height 326
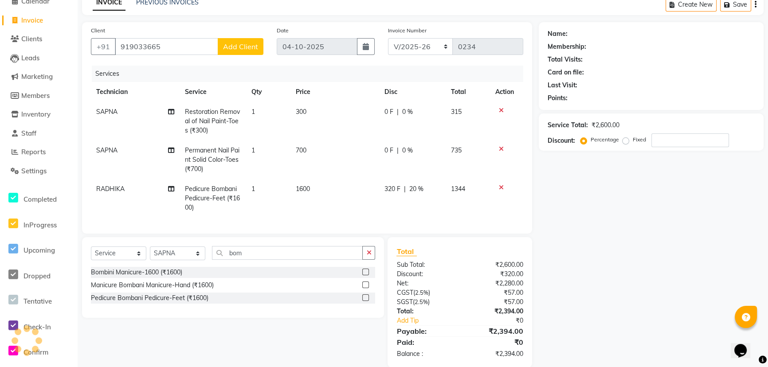
scroll to position [64, 0]
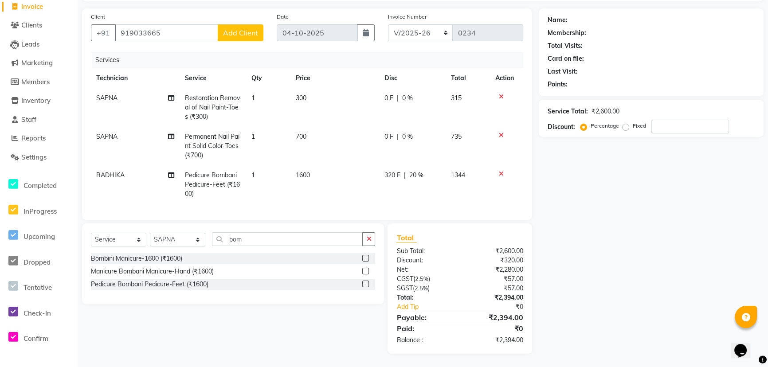
click at [614, 277] on div "Name: Membership: Total Visits: Card on file: Last Visit: Points: Service Total…" at bounding box center [654, 180] width 231 height 345
click at [679, 120] on input "number" at bounding box center [690, 127] width 78 height 14
type input "10"
click at [594, 205] on div "Name: Membership: Total Visits: Card on file: Last Visit: Points: Service Total…" at bounding box center [654, 180] width 231 height 345
click at [412, 171] on span "10 %" at bounding box center [416, 175] width 14 height 9
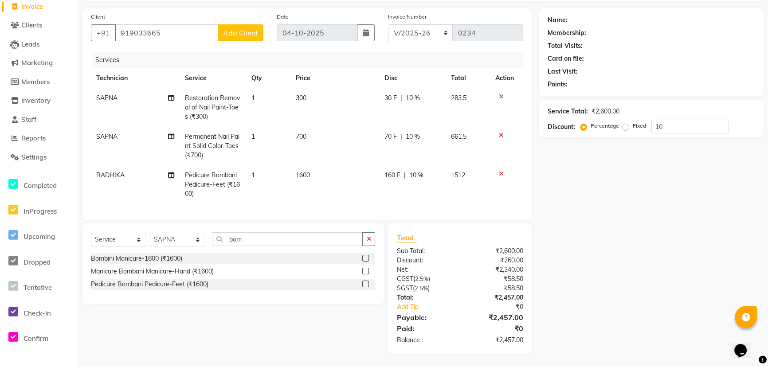
select select "86385"
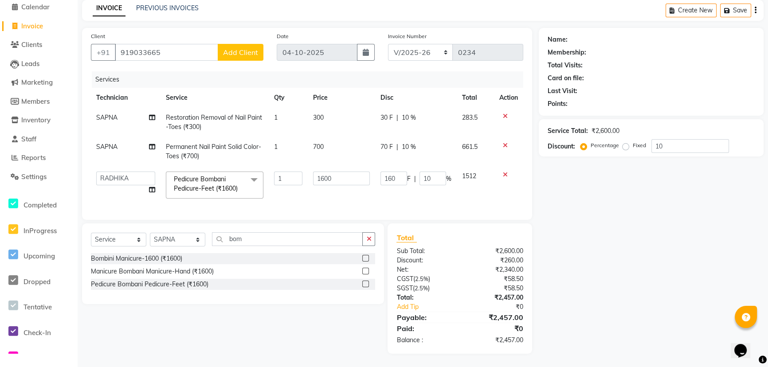
scroll to position [44, 0]
click at [430, 173] on input "10" at bounding box center [432, 179] width 27 height 14
type input "1"
type input "20"
click at [582, 214] on div "Name: Membership: Total Visits: Card on file: Last Visit: Points: Service Total…" at bounding box center [654, 191] width 231 height 326
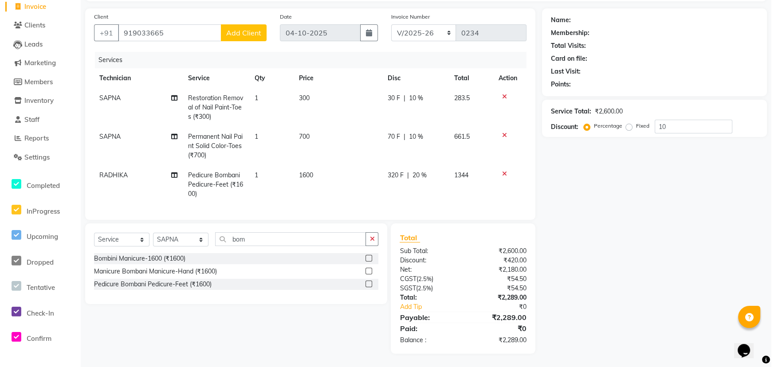
scroll to position [0, 0]
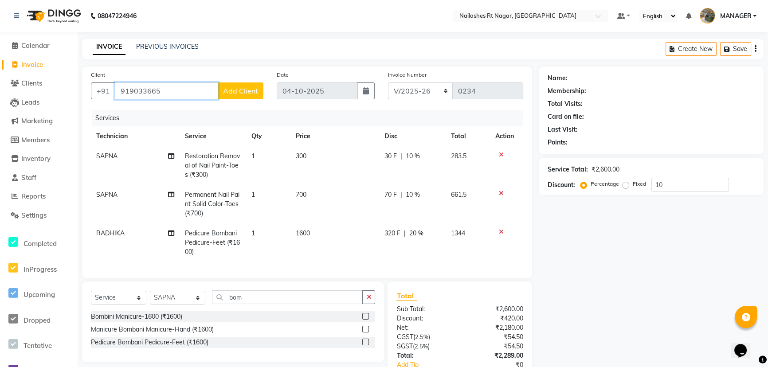
click at [173, 85] on input "919033665" at bounding box center [166, 90] width 103 height 17
click at [126, 89] on input "919033665" at bounding box center [166, 90] width 103 height 17
click at [129, 92] on input "919033665" at bounding box center [166, 90] width 103 height 17
click at [125, 88] on input "919033665" at bounding box center [166, 90] width 103 height 17
type input "9019033665"
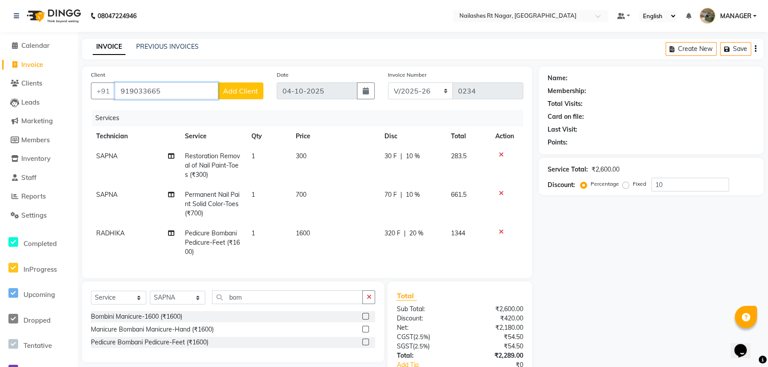
type input "0"
type input "9019033665"
click at [249, 93] on span "Add Client" at bounding box center [240, 90] width 35 height 9
select select "21"
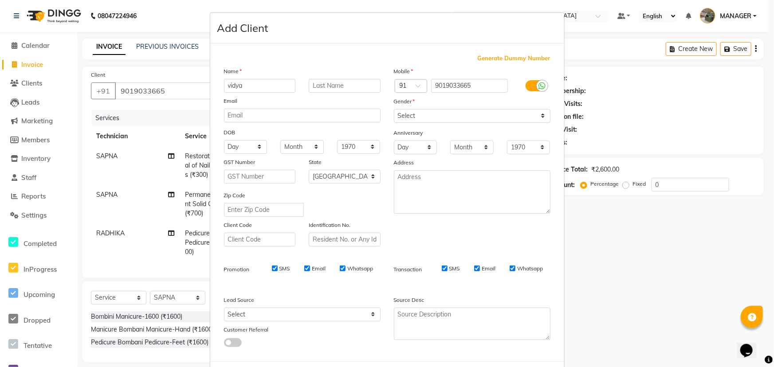
type input "vidya"
click at [415, 113] on select "Select [DEMOGRAPHIC_DATA] [DEMOGRAPHIC_DATA] Other Prefer Not To Say" at bounding box center [472, 116] width 157 height 14
select select "[DEMOGRAPHIC_DATA]"
click at [394, 109] on select "Select [DEMOGRAPHIC_DATA] [DEMOGRAPHIC_DATA] Other Prefer Not To Say" at bounding box center [472, 116] width 157 height 14
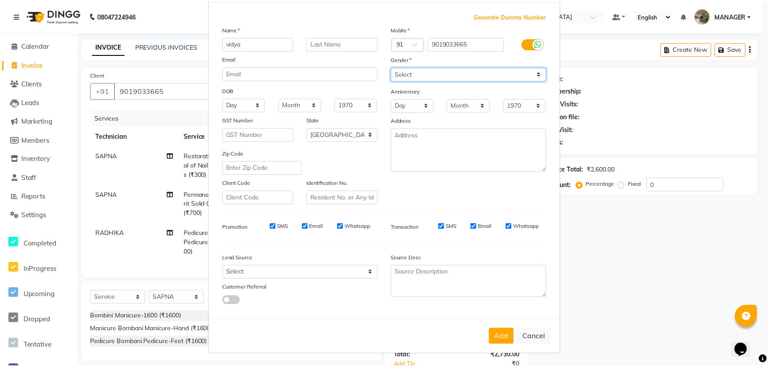
scroll to position [44, 0]
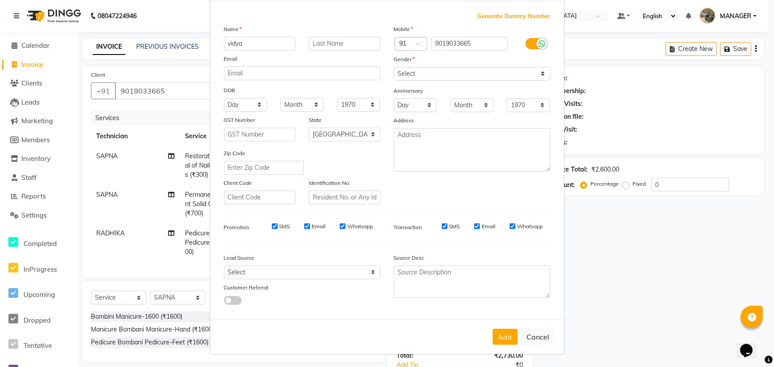
drag, startPoint x: 507, startPoint y: 339, endPoint x: 485, endPoint y: 337, distance: 22.2
click at [507, 337] on button "Add" at bounding box center [505, 337] width 25 height 16
select select
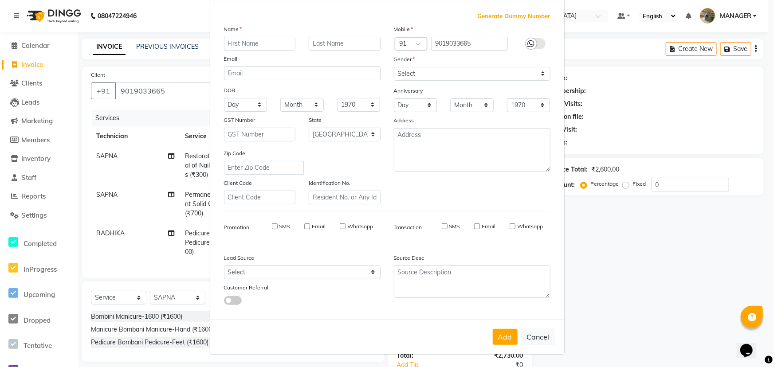
select select "null"
select select
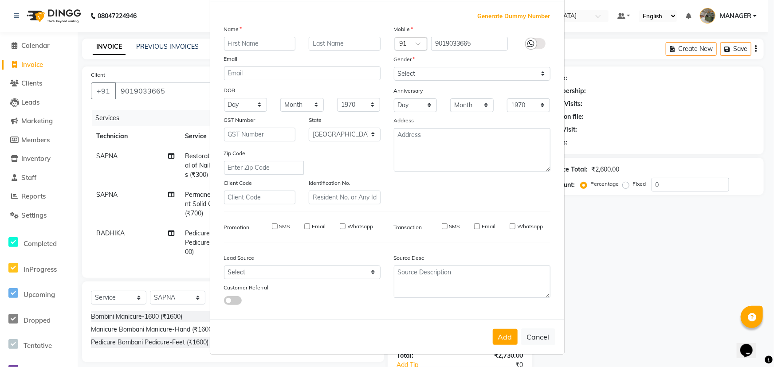
checkbox input "false"
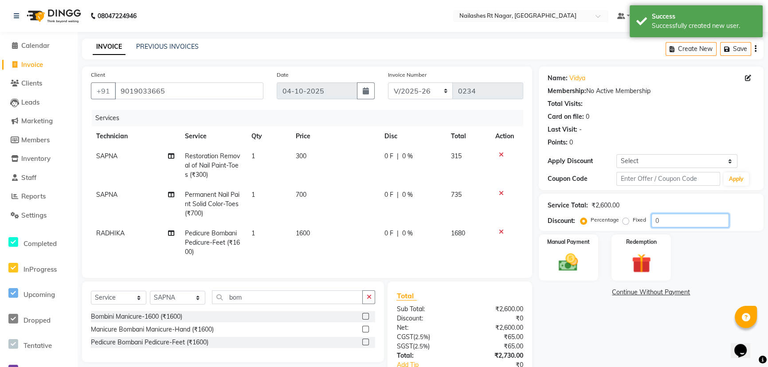
click at [660, 217] on input "0" at bounding box center [690, 221] width 78 height 14
type input "10"
click at [416, 231] on span "10 %" at bounding box center [416, 233] width 14 height 9
select select "86385"
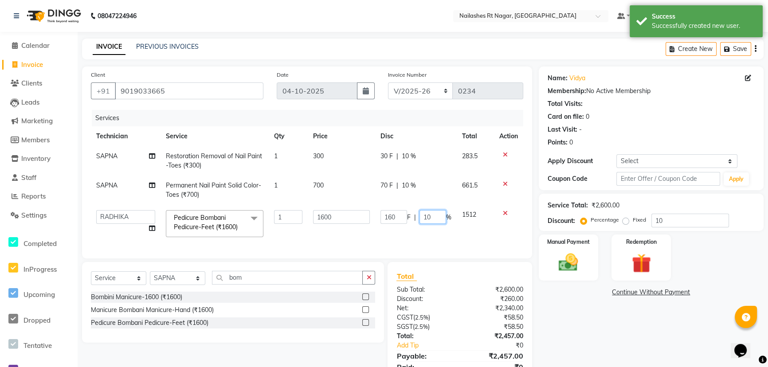
click at [429, 216] on input "10" at bounding box center [432, 217] width 27 height 14
type input "1"
type input "20"
click at [414, 240] on td "160 F | 20 %" at bounding box center [416, 224] width 82 height 38
select select "86385"
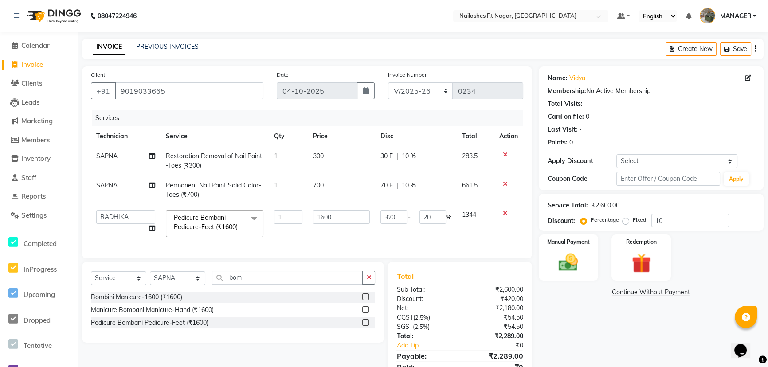
click at [575, 335] on div "Name: Vidya Membership: No Active Membership Total Visits: Card on file: 0 Last…" at bounding box center [654, 230] width 231 height 326
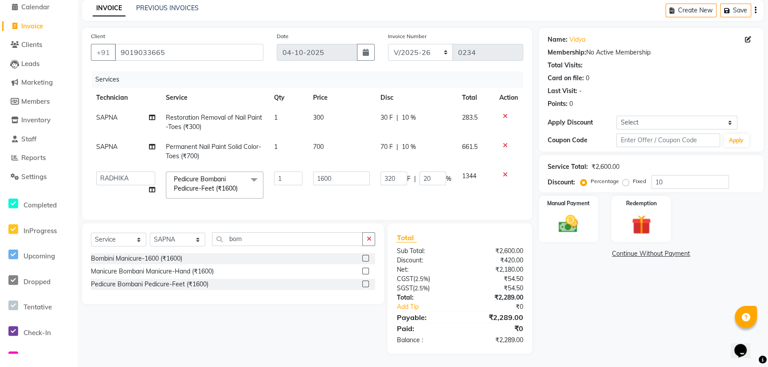
drag, startPoint x: 545, startPoint y: 301, endPoint x: 552, endPoint y: 295, distance: 8.2
click at [549, 296] on div "Name: Vidya Membership: No Active Membership Total Visits: Card on file: 0 Last…" at bounding box center [654, 191] width 231 height 326
drag, startPoint x: 564, startPoint y: 217, endPoint x: 568, endPoint y: 216, distance: 4.5
click at [564, 217] on img at bounding box center [568, 223] width 33 height 23
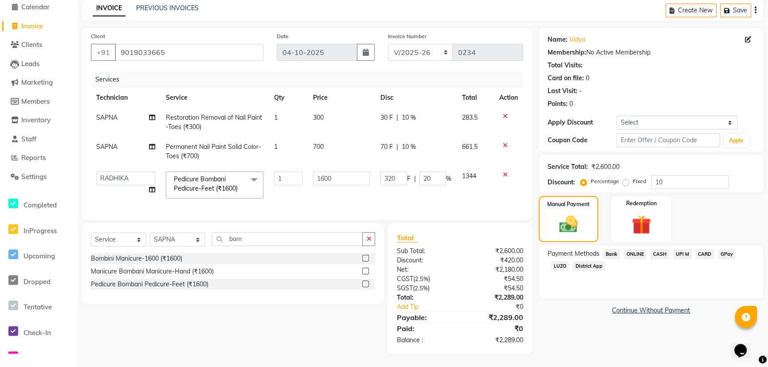
click at [724, 249] on span "GPay" at bounding box center [727, 254] width 18 height 10
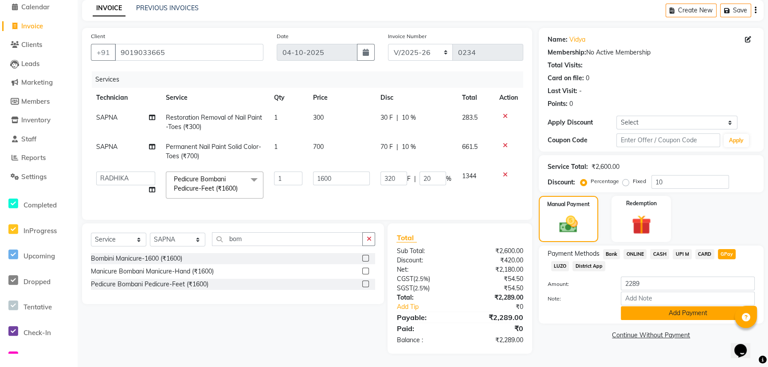
click at [680, 307] on button "Add Payment" at bounding box center [688, 313] width 134 height 14
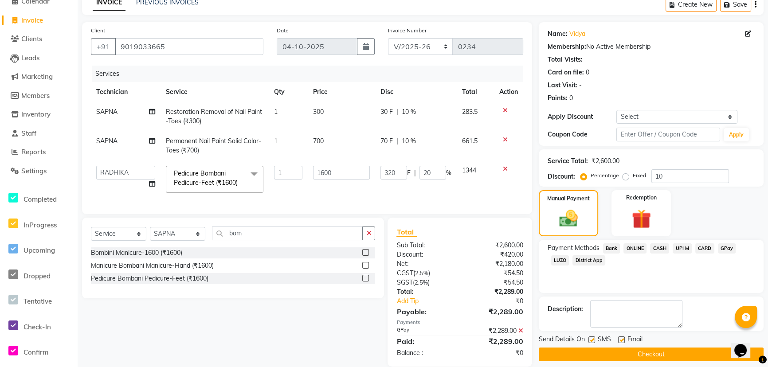
scroll to position [63, 0]
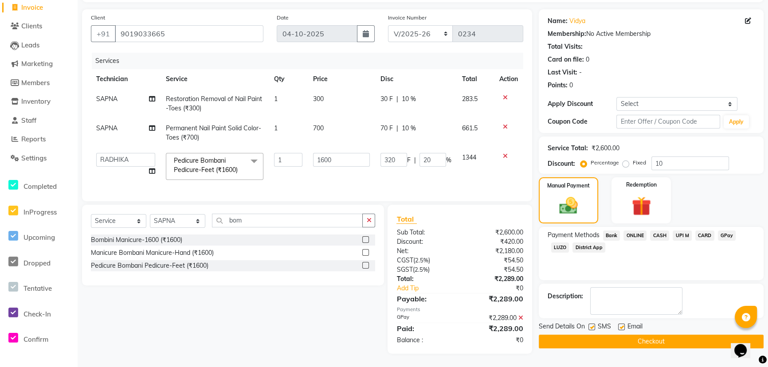
click at [587, 337] on button "Checkout" at bounding box center [651, 342] width 225 height 14
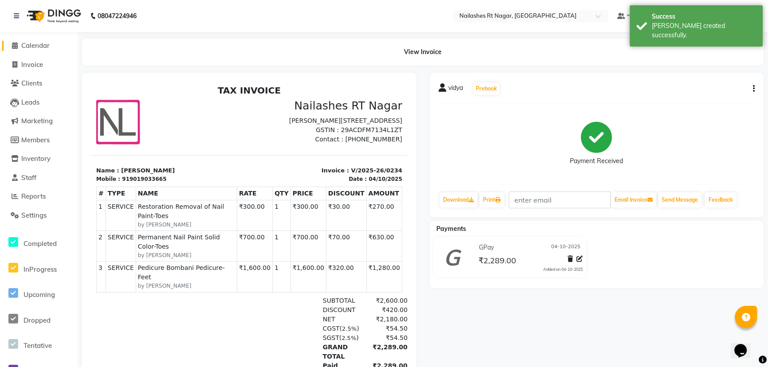
click at [48, 46] on span "Calendar" at bounding box center [35, 45] width 28 height 8
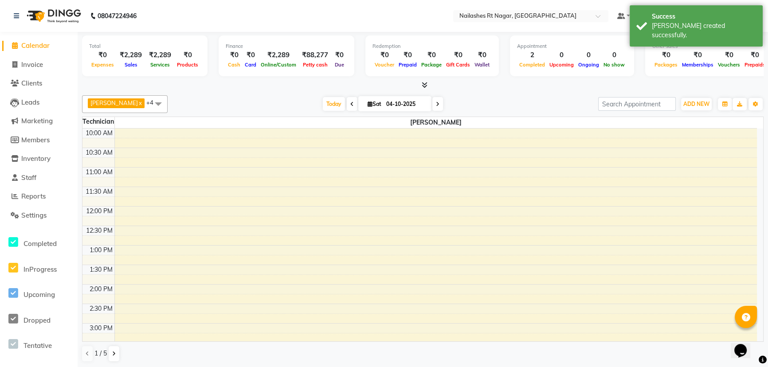
click at [215, 14] on nav "08047224946 Select Location × [GEOGRAPHIC_DATA] Default Panel My Panel English …" at bounding box center [384, 16] width 768 height 32
